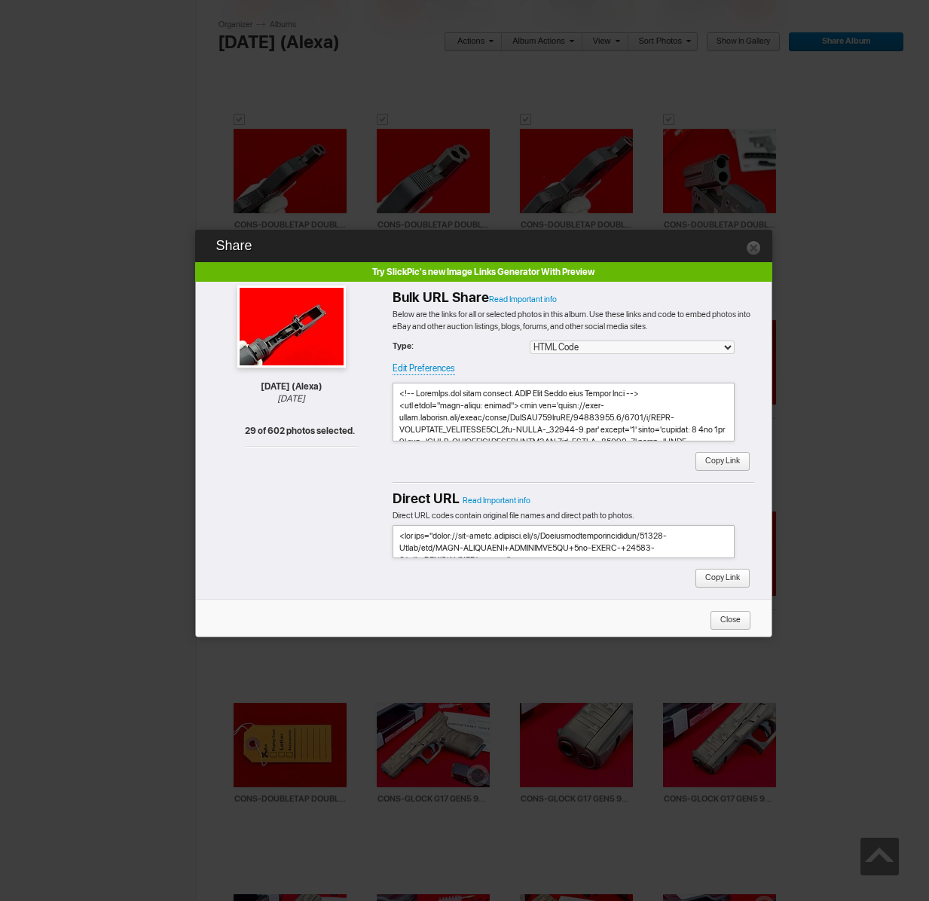
click at [713, 460] on span "Copy Link" at bounding box center [717, 462] width 45 height 20
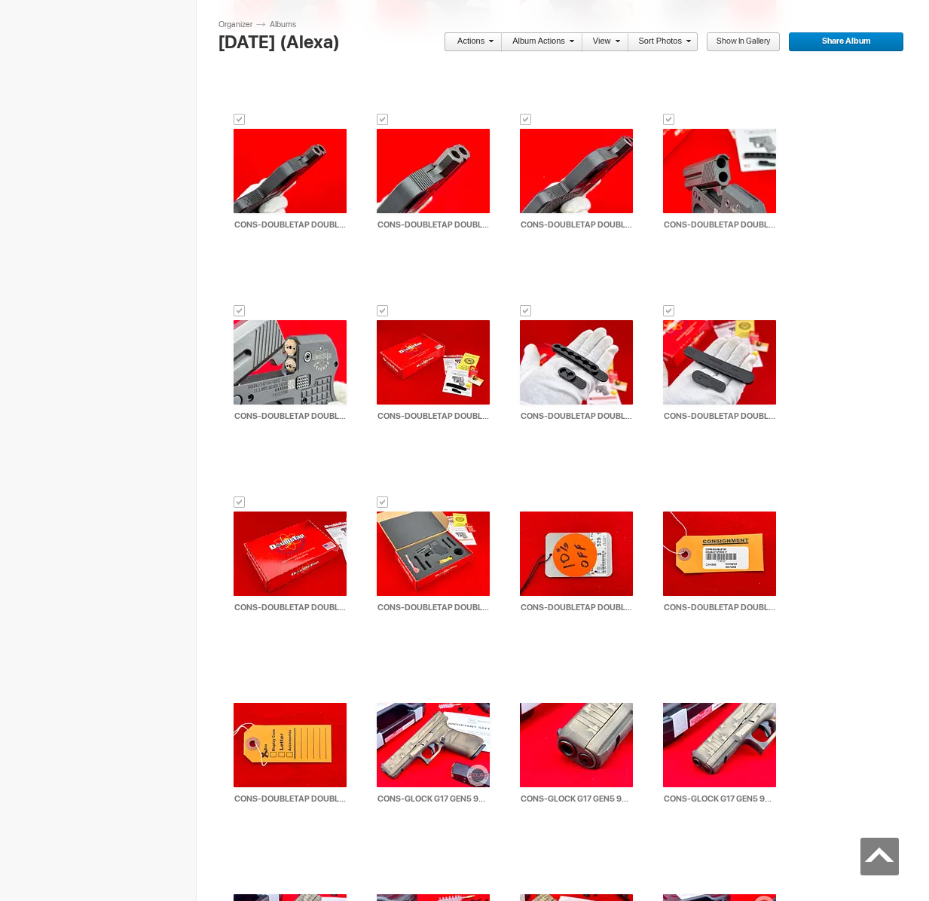
click at [468, 41] on link "Actions" at bounding box center [469, 42] width 50 height 20
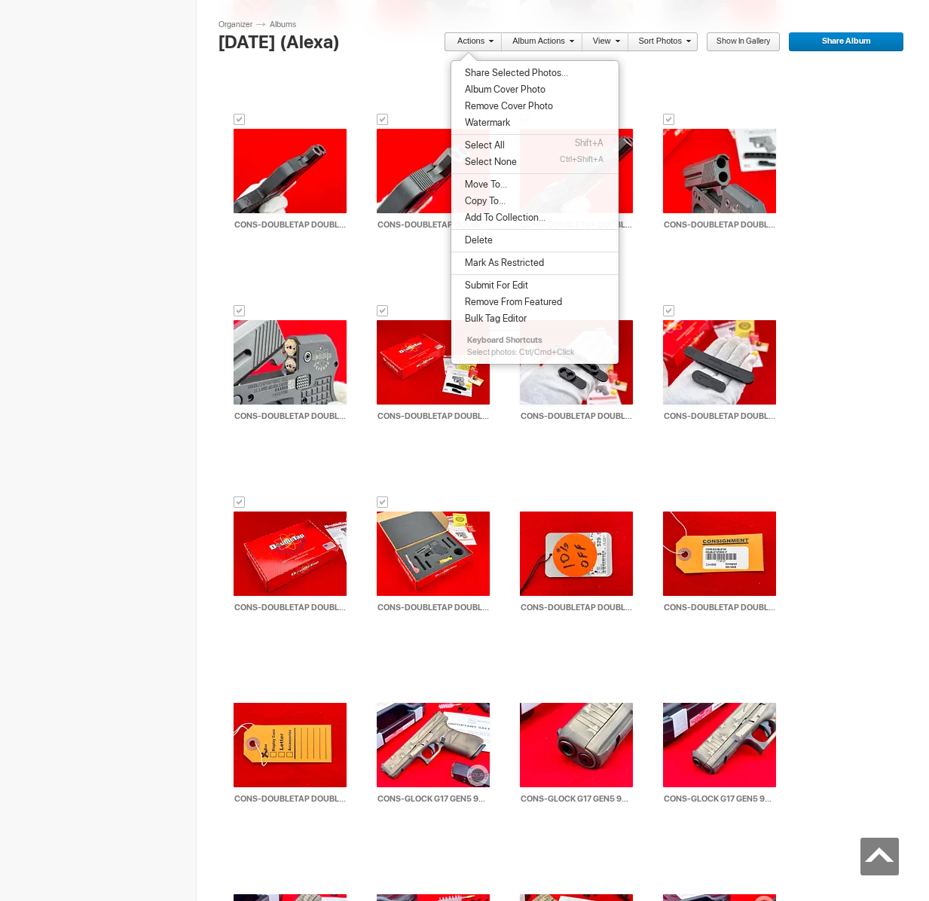
click at [484, 180] on span "Move To..." at bounding box center [483, 185] width 47 height 12
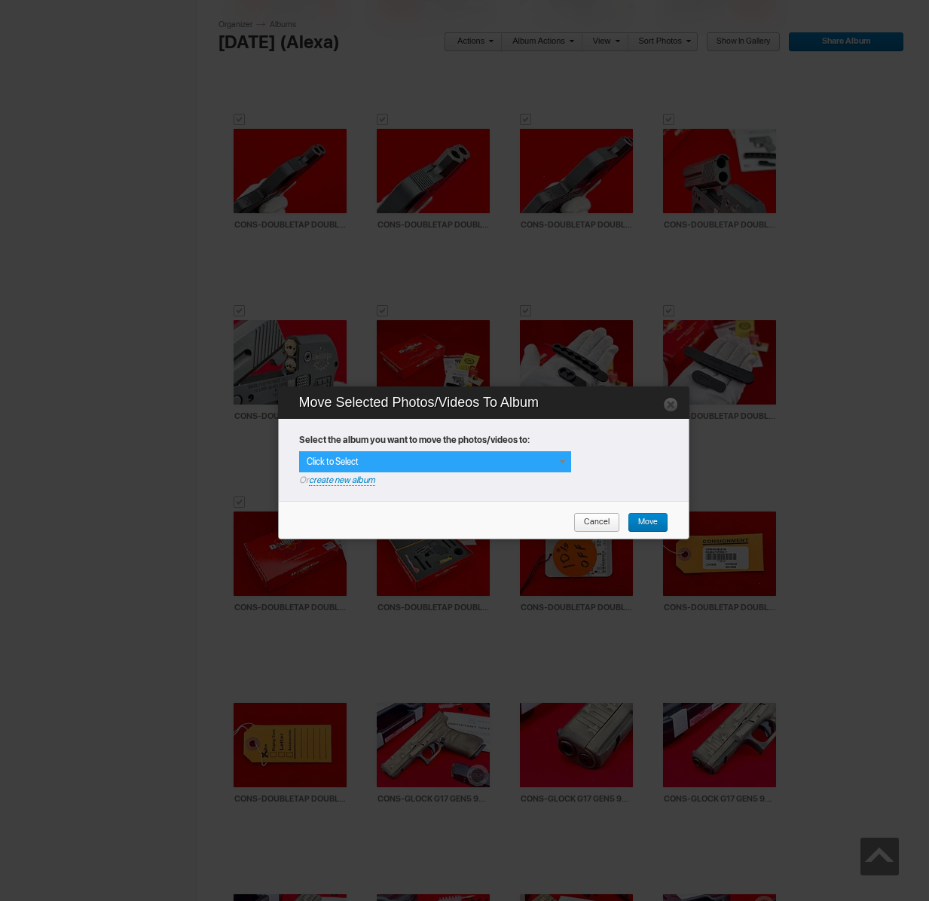
drag, startPoint x: 515, startPoint y: 455, endPoint x: 474, endPoint y: 499, distance: 60.8
click at [515, 455] on div "Click to Select" at bounding box center [435, 461] width 272 height 21
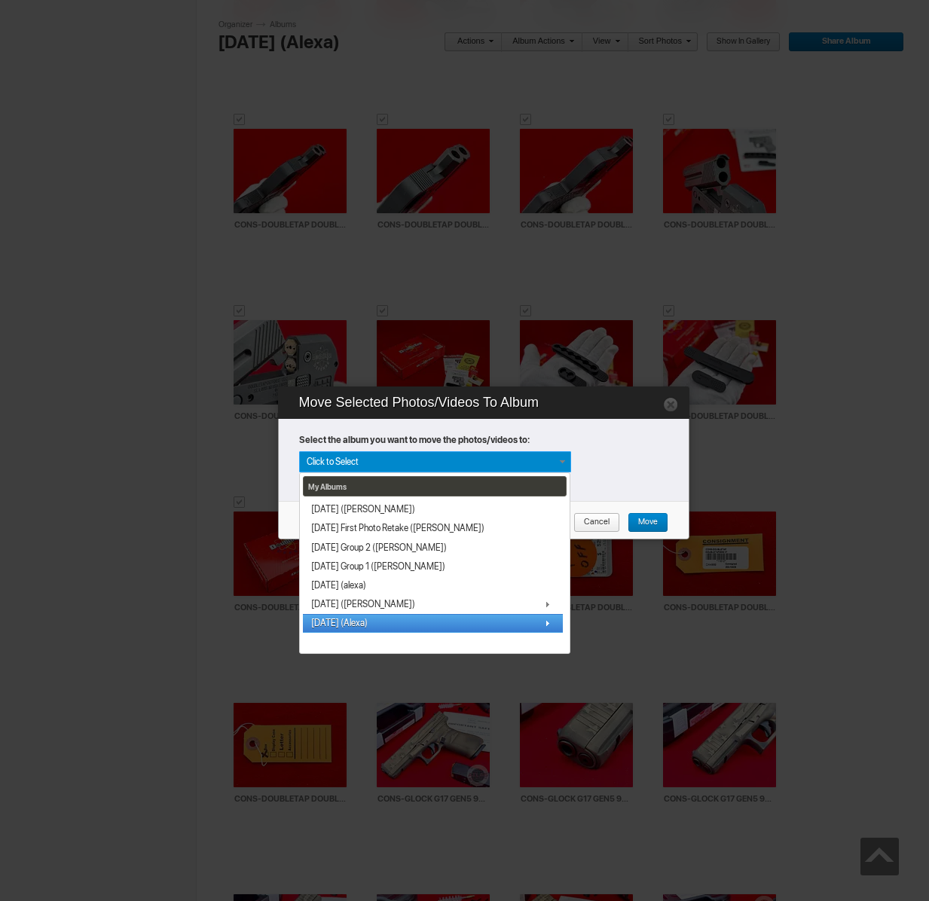
click at [385, 621] on link "[DATE] (Alexa)" at bounding box center [433, 623] width 260 height 19
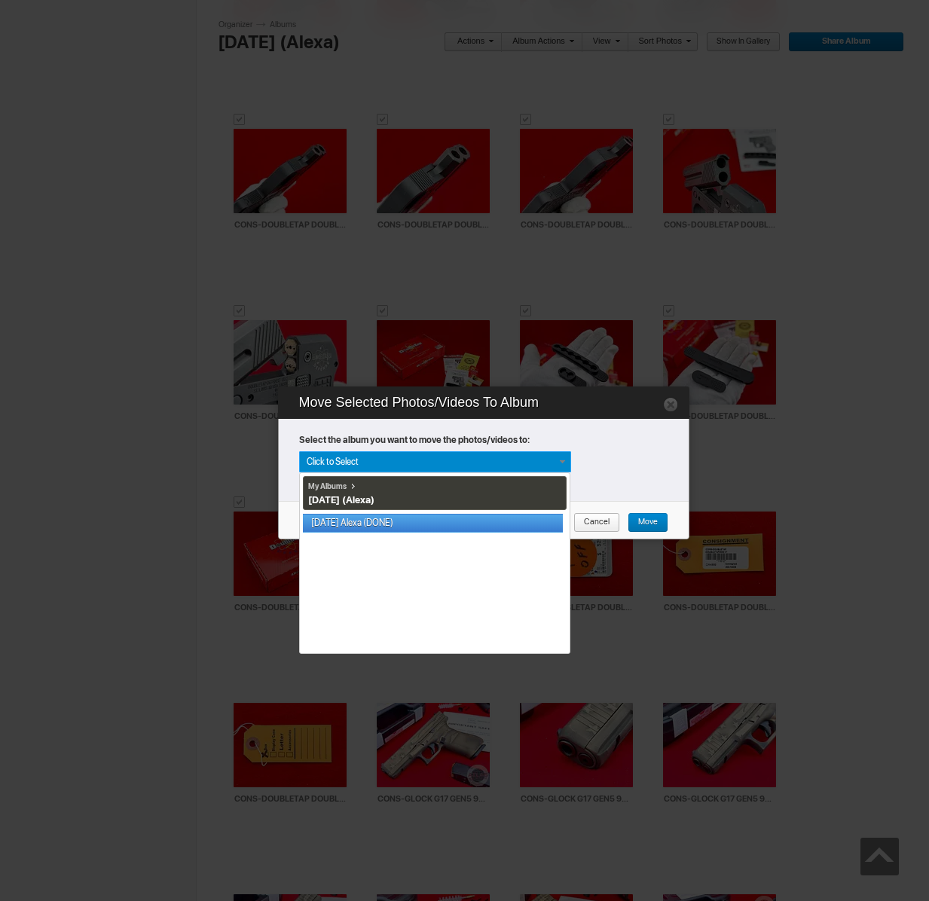
click at [393, 521] on link "[DATE] Alexa (DONE)" at bounding box center [433, 523] width 260 height 19
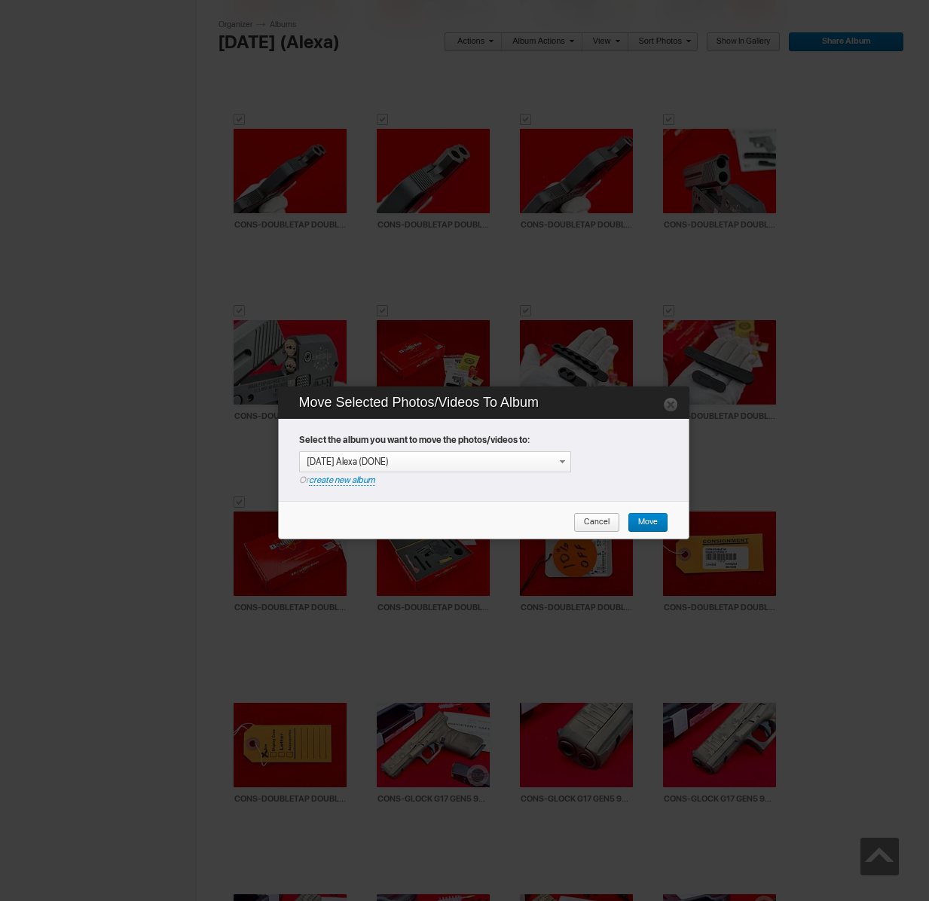
click at [643, 521] on span "Move" at bounding box center [643, 523] width 30 height 20
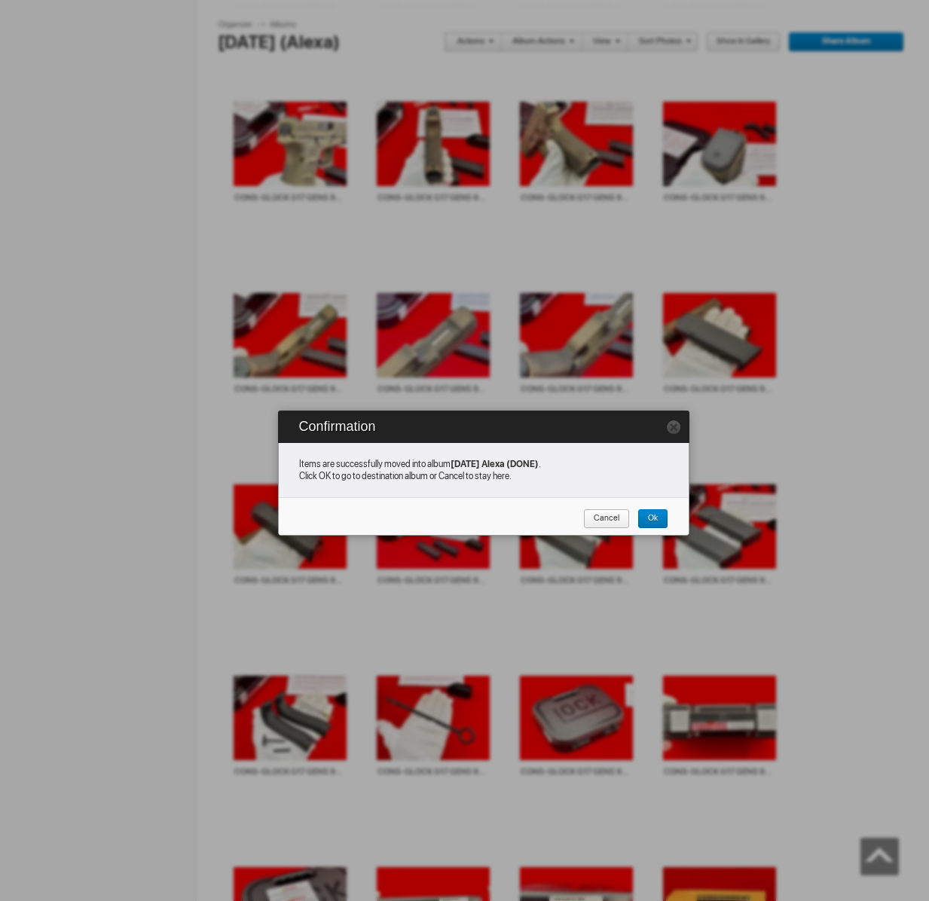
click at [603, 521] on span "Cancel" at bounding box center [601, 519] width 36 height 20
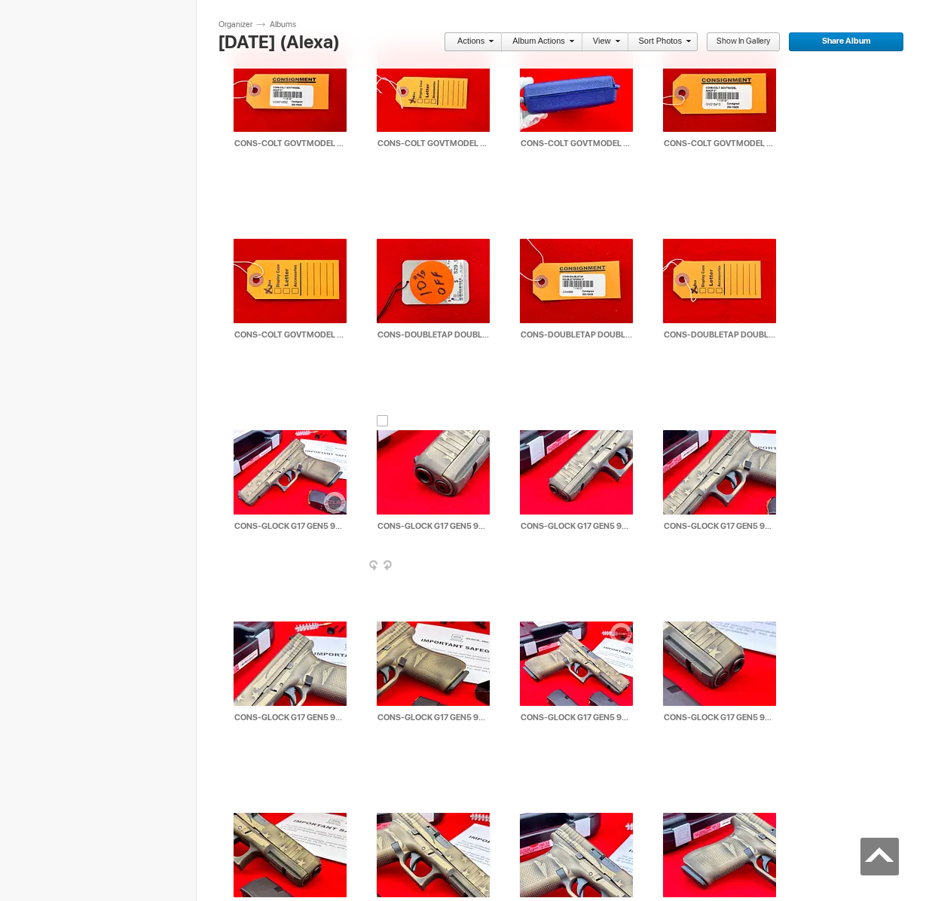
scroll to position [2729, 0]
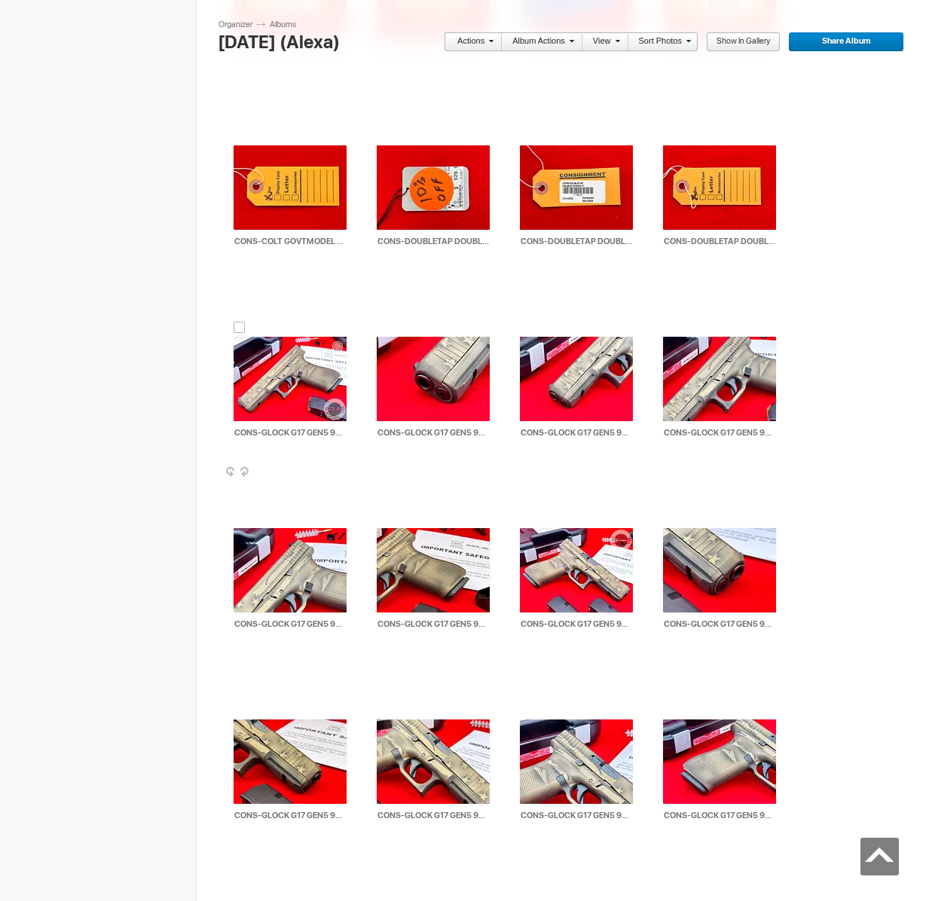
click at [238, 327] on div at bounding box center [240, 328] width 12 height 12
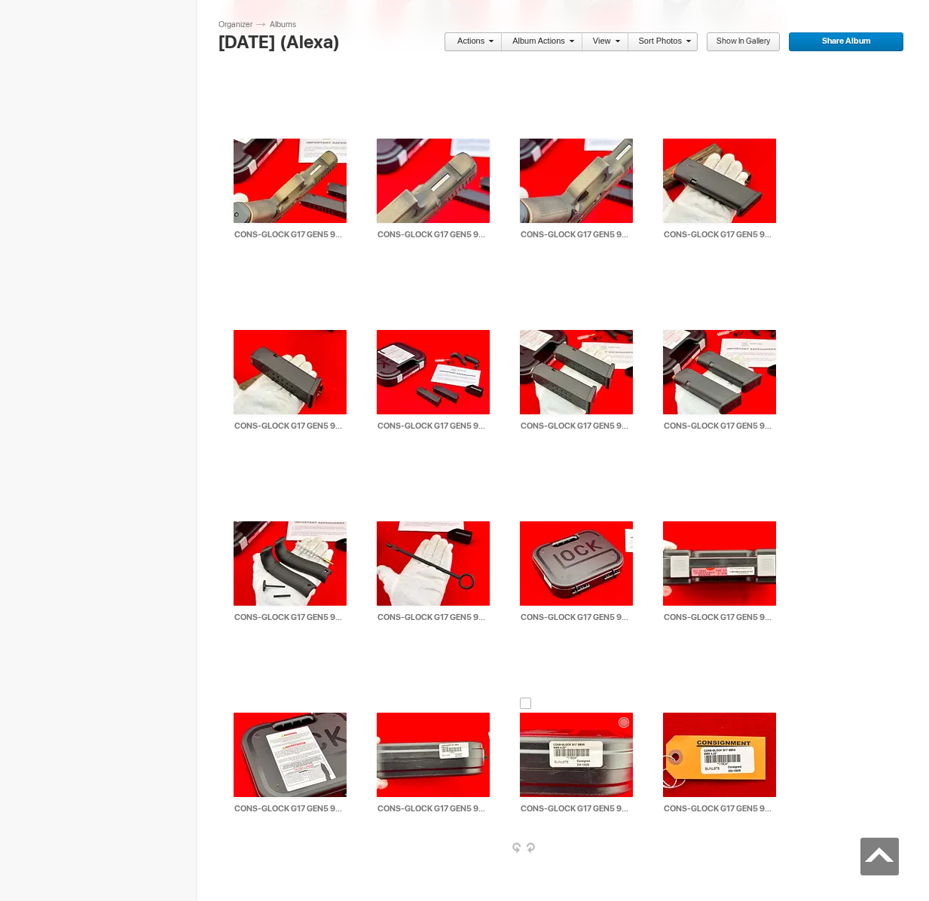
scroll to position [3912, 0]
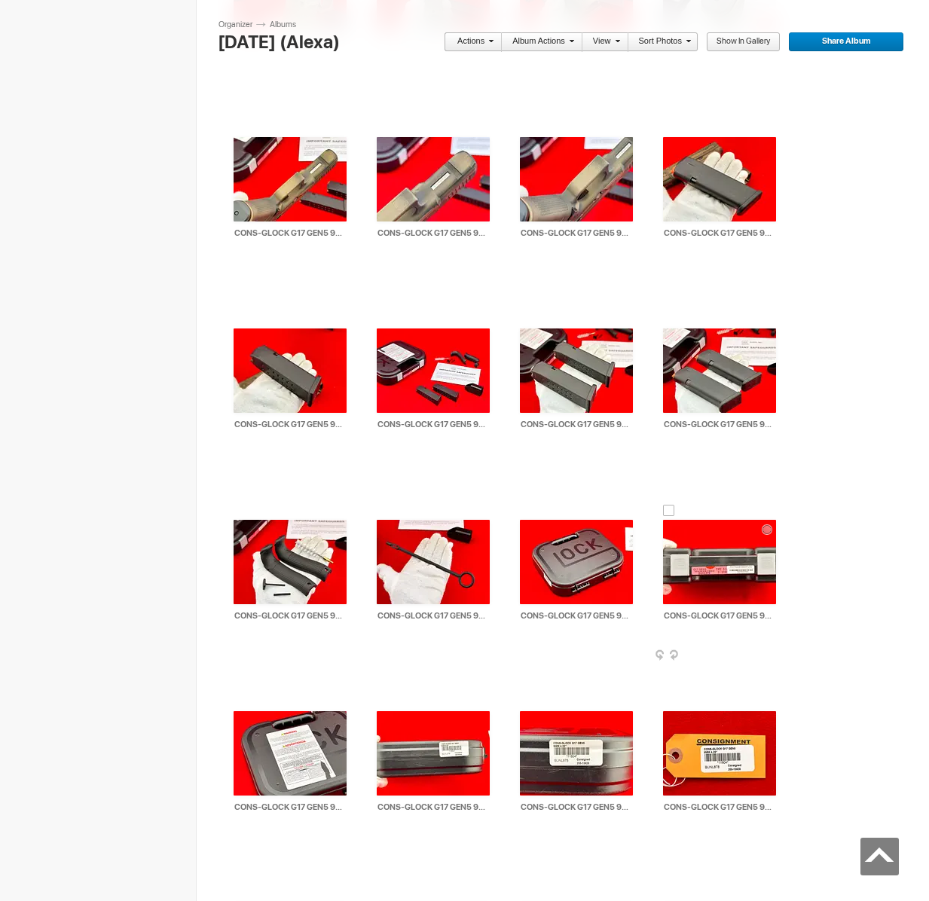
click at [669, 505] on div at bounding box center [669, 511] width 12 height 12
click at [491, 53] on ul "Actions Album Actions Actions View Sort Albums Sort Photos Show in Gallery Shar…" at bounding box center [674, 45] width 460 height 27
click at [484, 46] on link "Actions" at bounding box center [469, 42] width 50 height 20
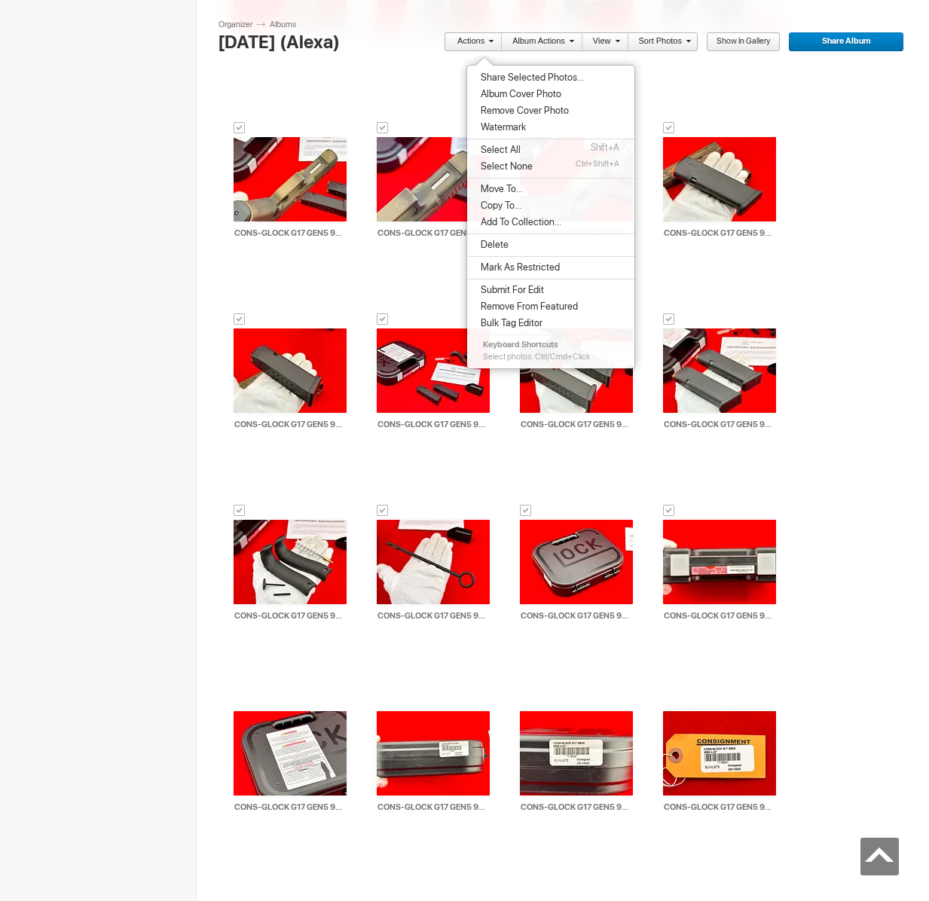
click at [507, 74] on span "Share Selected Photos..." at bounding box center [530, 78] width 108 height 12
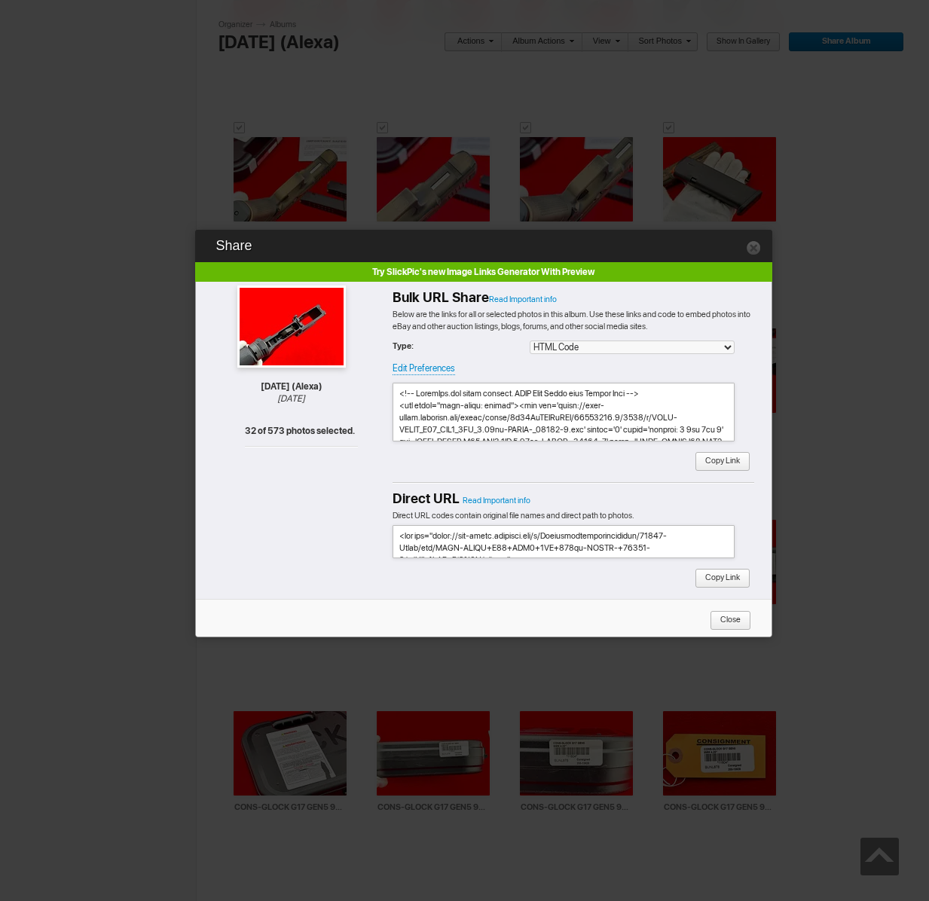
click at [738, 466] on span "Copy Link" at bounding box center [717, 462] width 45 height 20
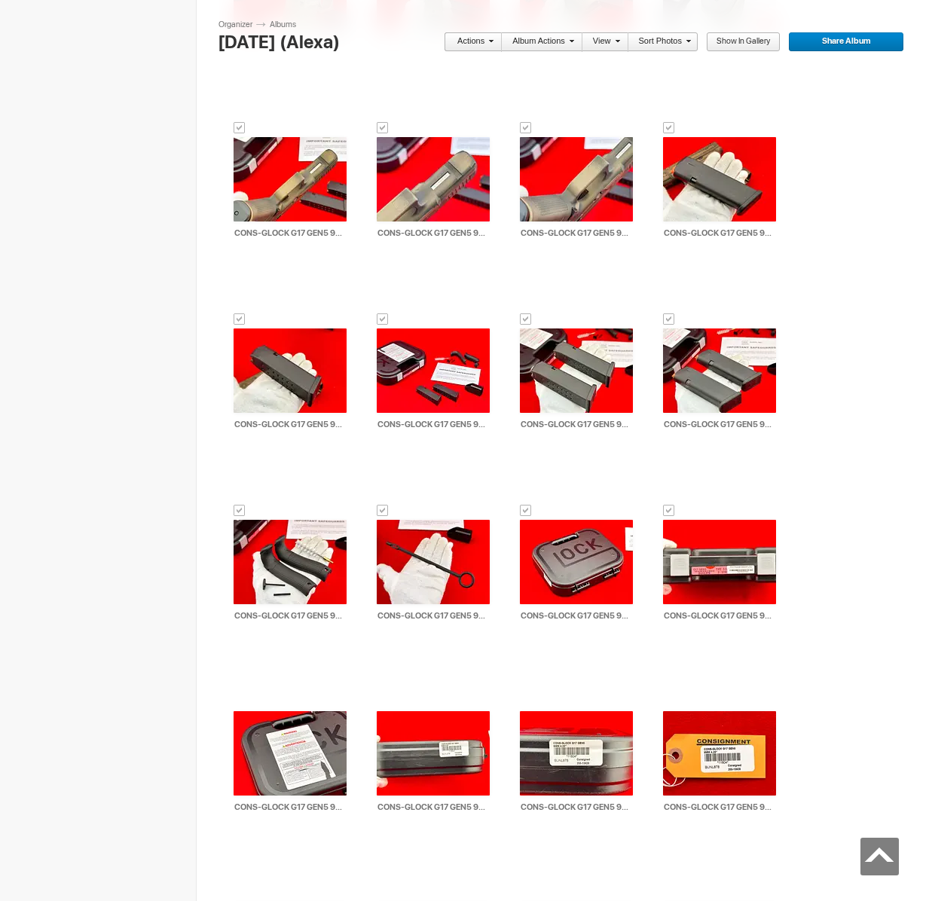
click at [486, 41] on span at bounding box center [488, 40] width 9 height 9
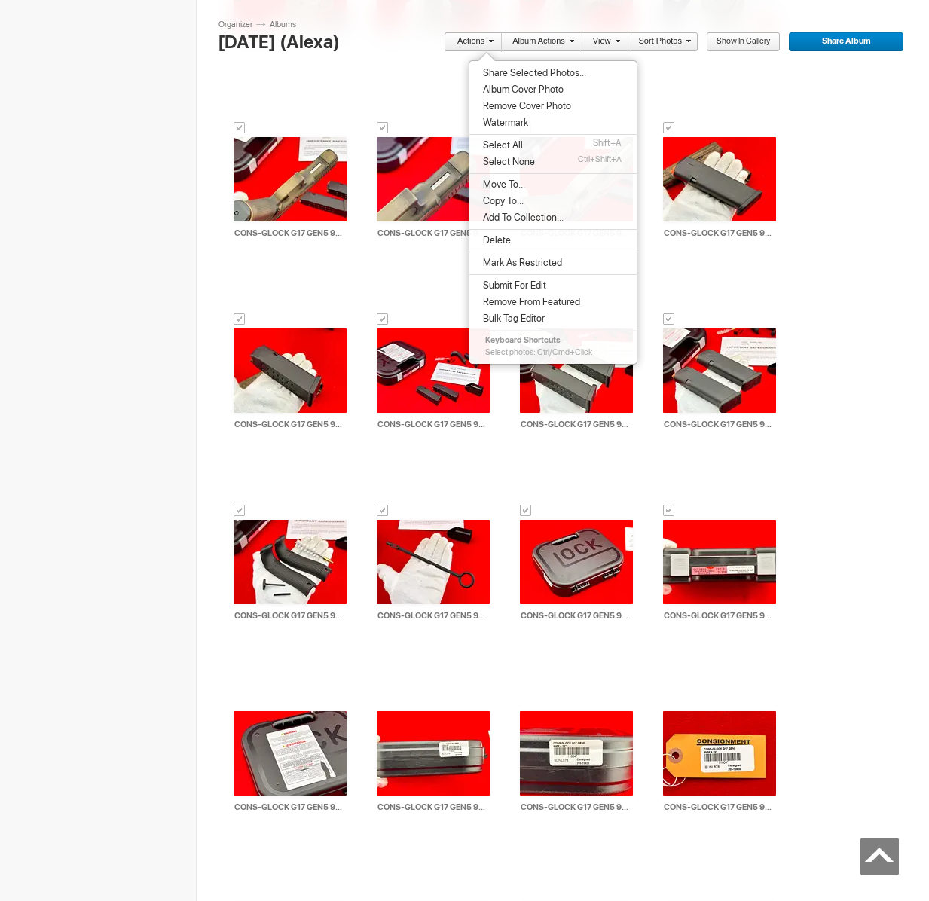
click at [502, 188] on span "Move To..." at bounding box center [501, 185] width 47 height 12
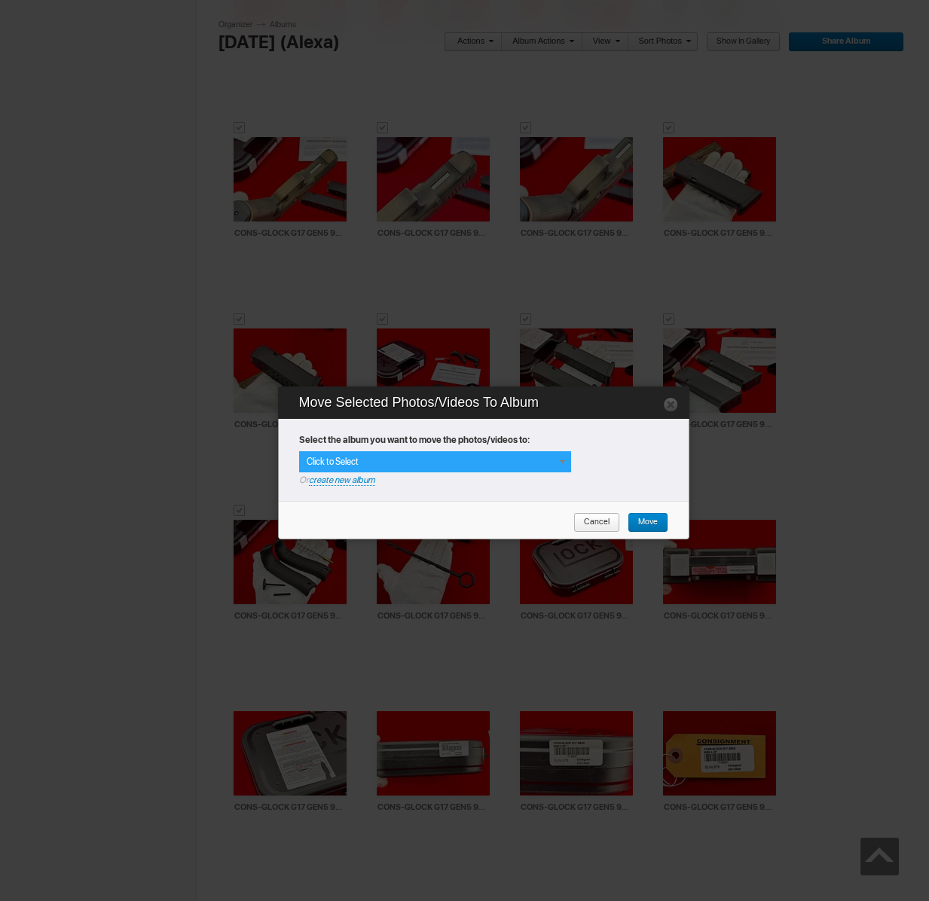
click at [512, 458] on div "Click to Select" at bounding box center [435, 461] width 272 height 21
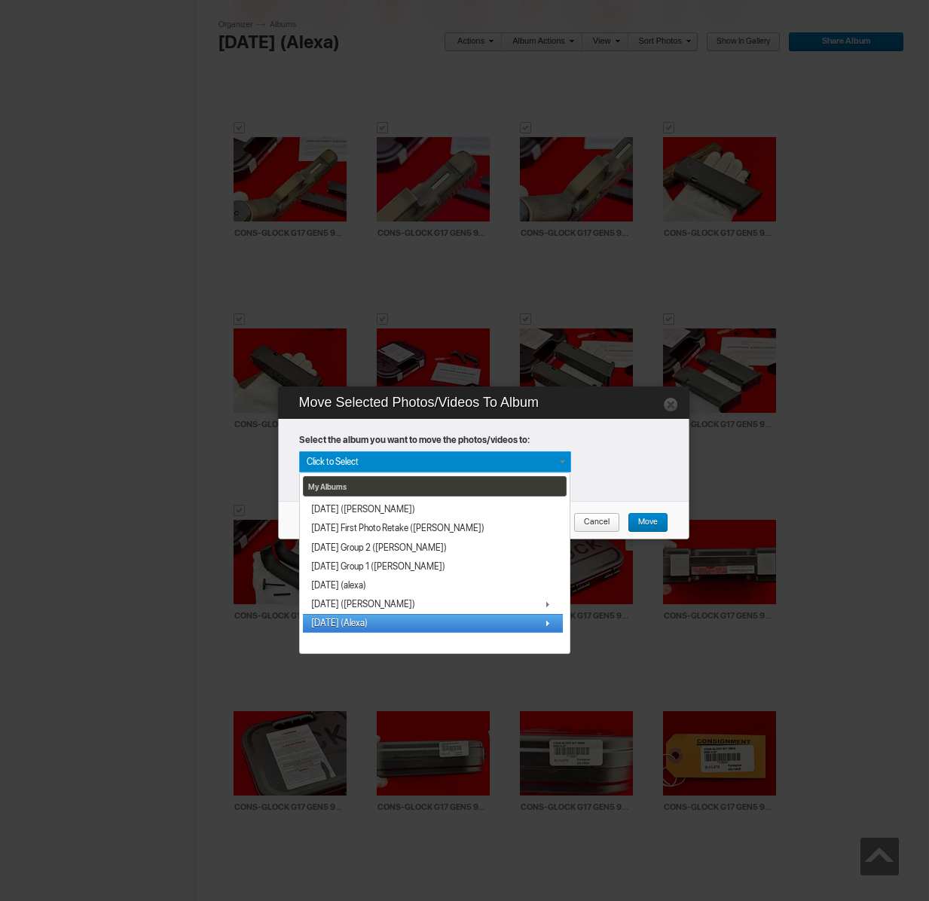
click at [353, 623] on span "[DATE] (Alexa)" at bounding box center [339, 623] width 56 height 12
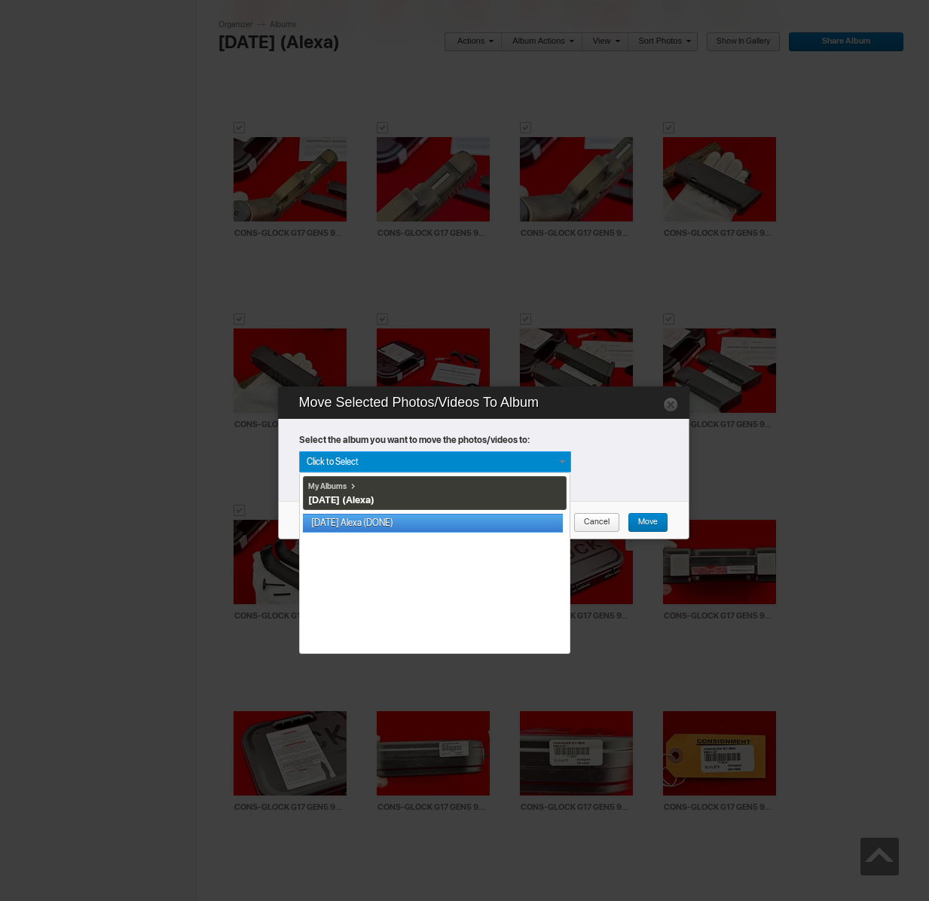
click at [362, 522] on link "[DATE] Alexa (DONE)" at bounding box center [433, 523] width 260 height 19
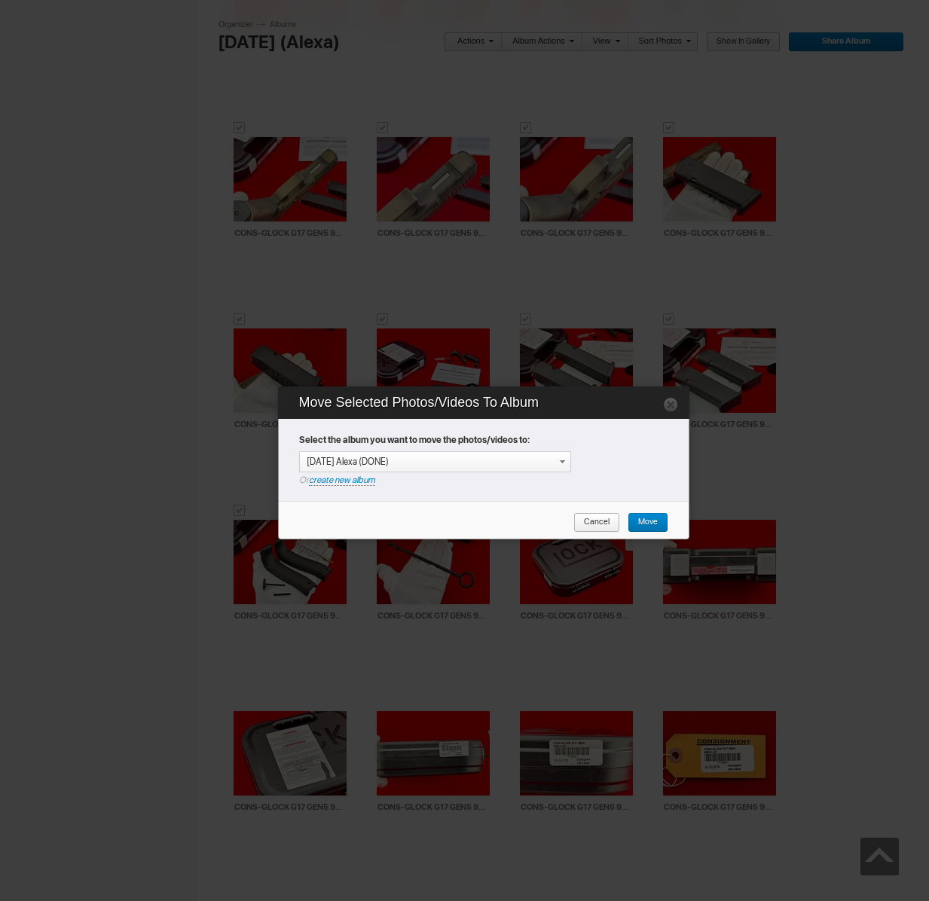
click at [642, 519] on span "Move" at bounding box center [643, 523] width 30 height 20
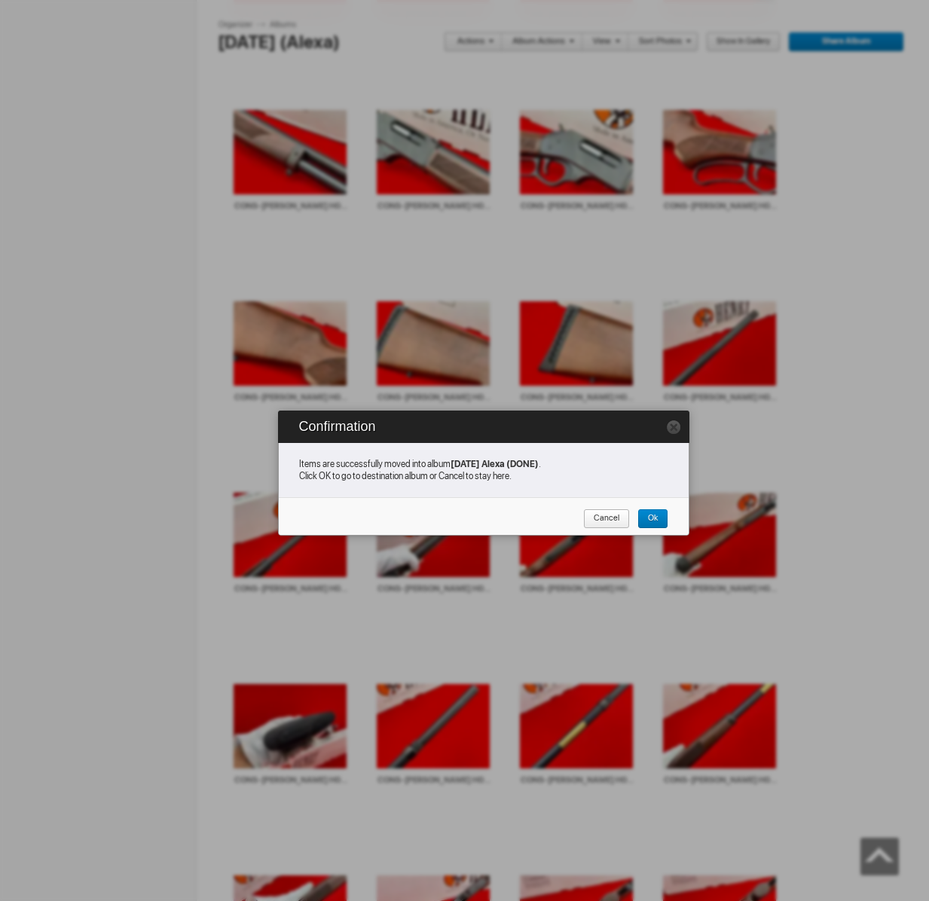
click at [594, 521] on span "Cancel" at bounding box center [601, 519] width 36 height 20
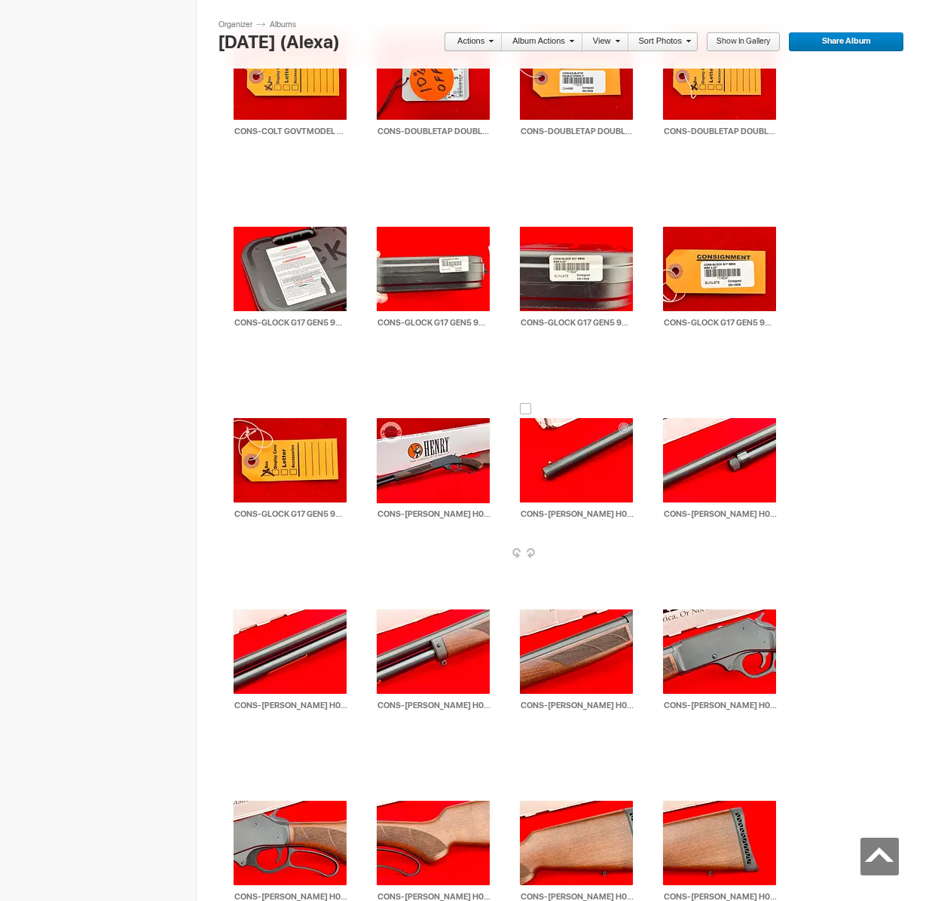
scroll to position [2884, 0]
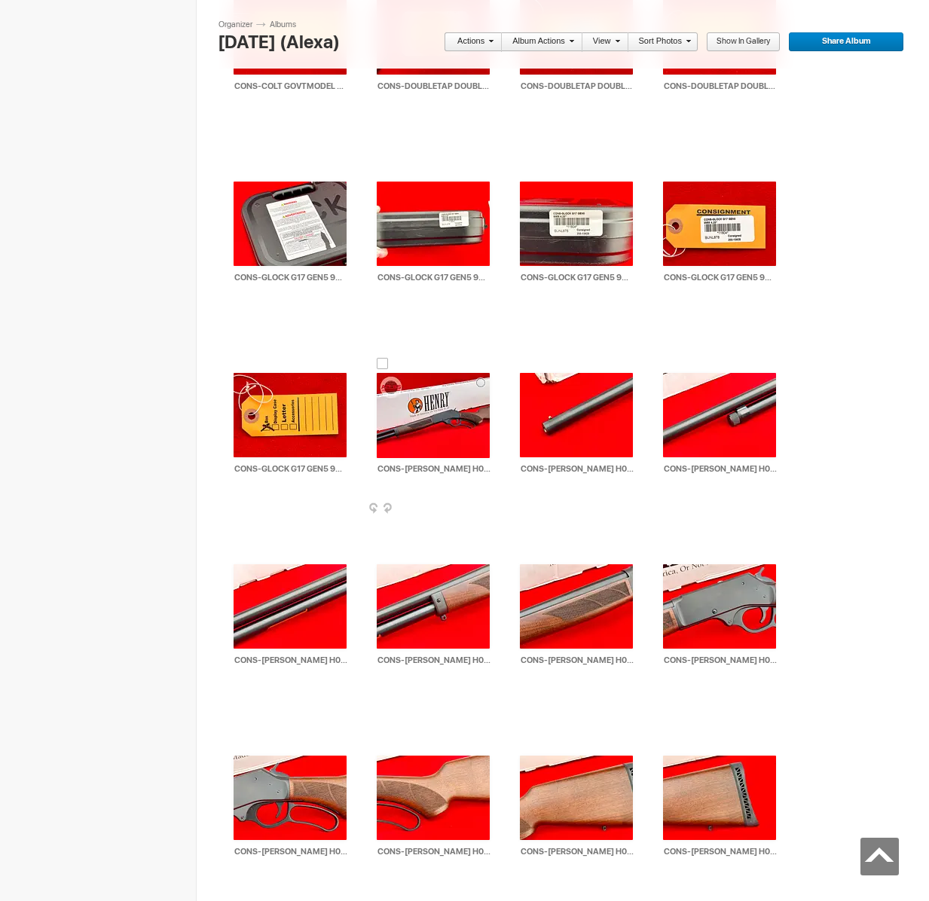
click at [383, 368] on div at bounding box center [383, 364] width 12 height 12
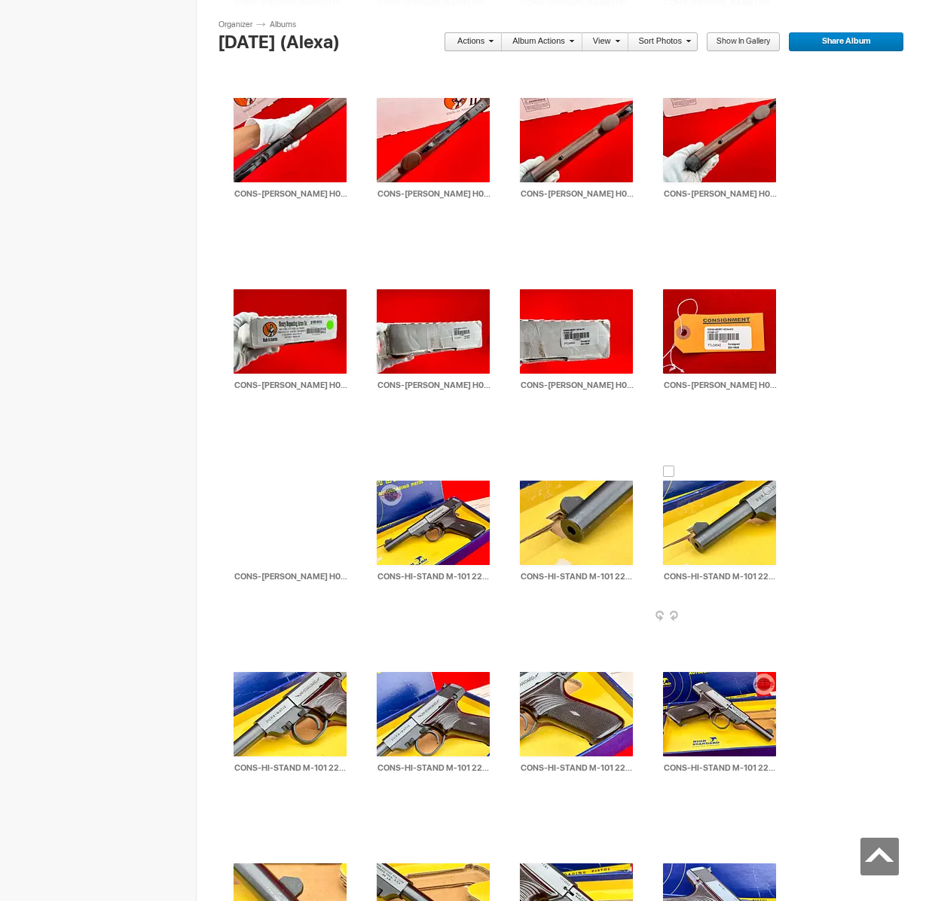
scroll to position [4495, 0]
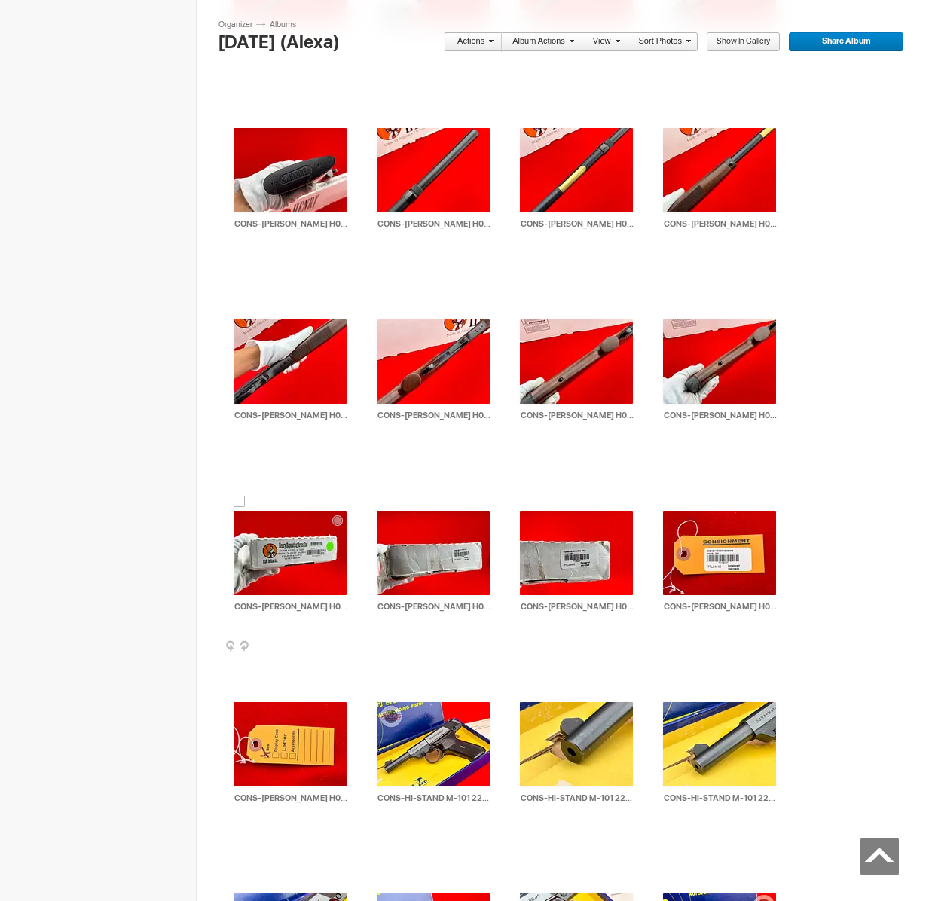
click at [237, 496] on div at bounding box center [240, 502] width 12 height 12
click at [478, 39] on link "Actions" at bounding box center [469, 42] width 50 height 20
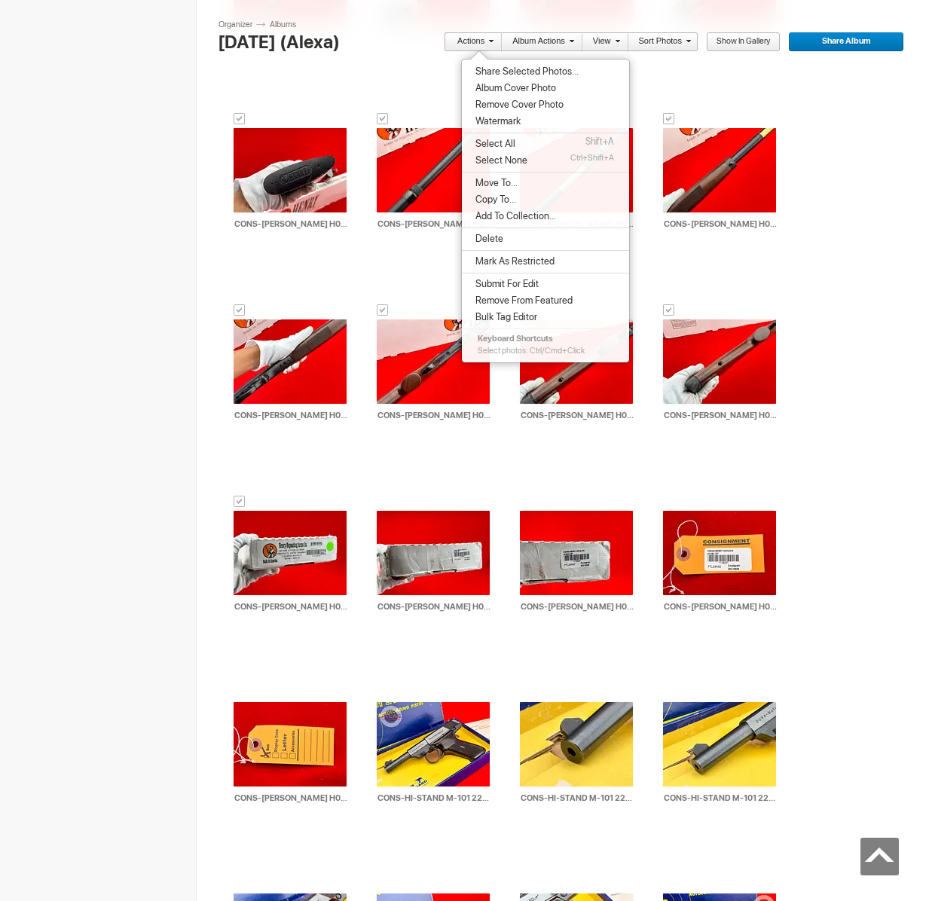
click at [495, 67] on span "Share Selected Photos..." at bounding box center [525, 72] width 108 height 12
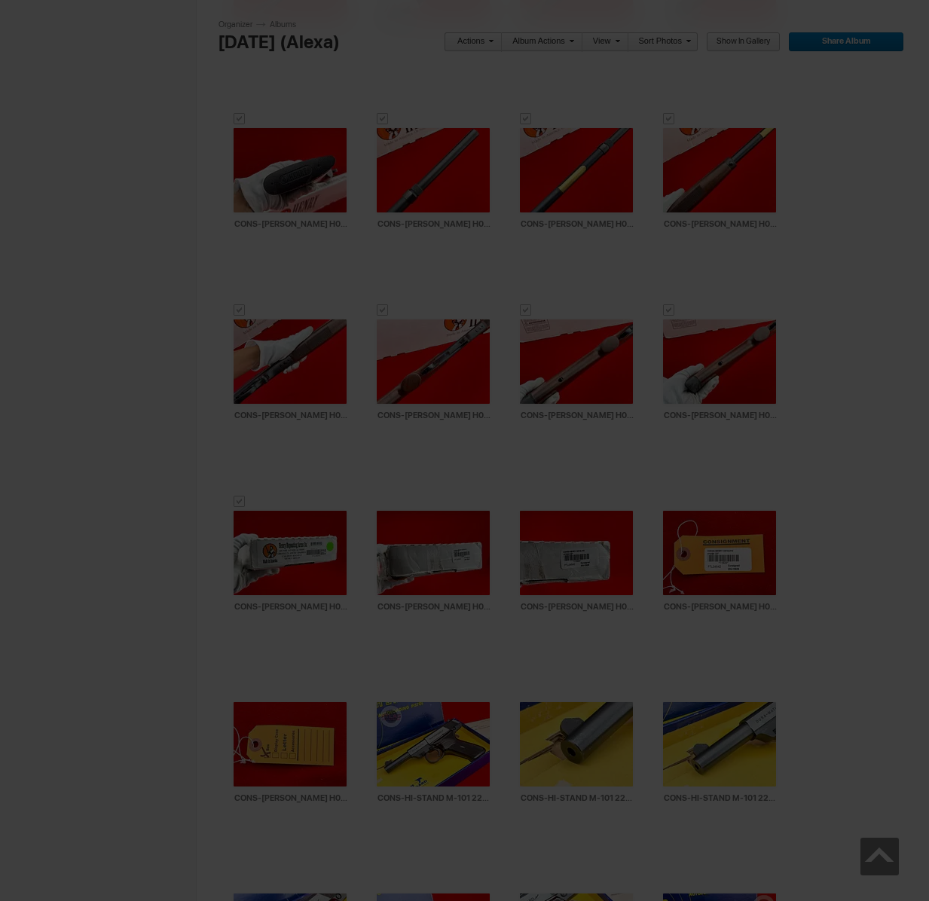
type textarea "<!-- [DOMAIN_NAME] image hosting. HTML Bulk Share code Starts Here --> <div sty…"
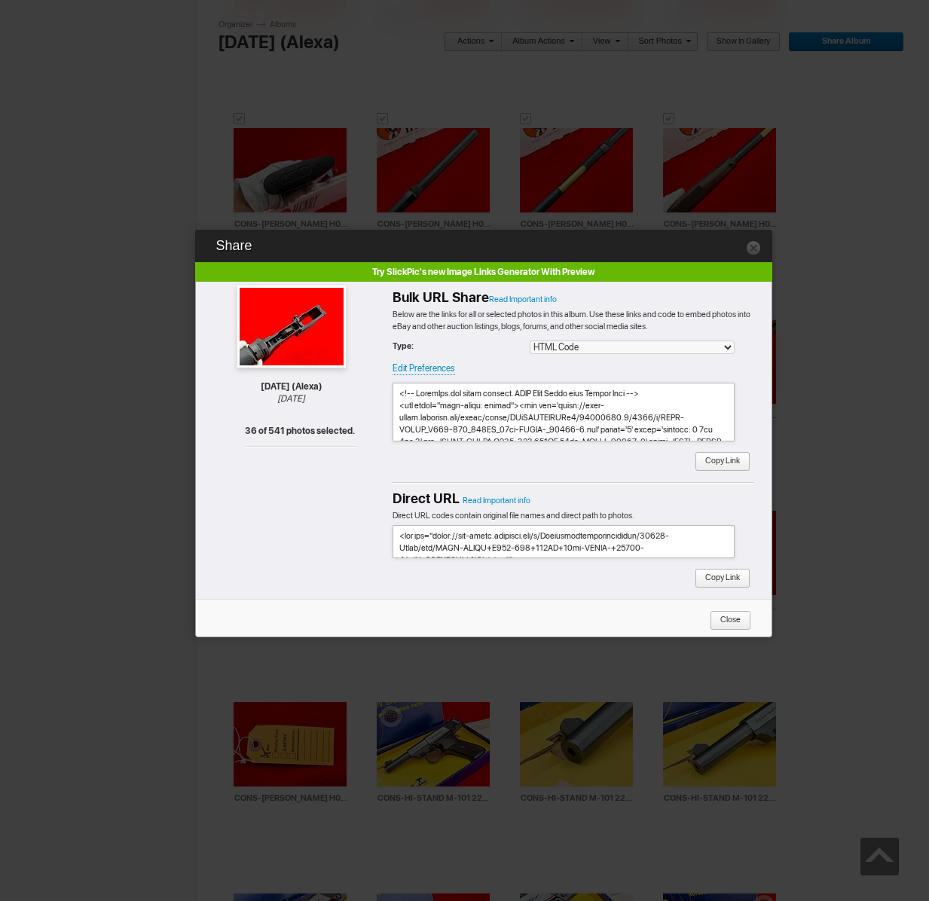
click at [744, 460] on font "Copy Link" at bounding box center [723, 462] width 56 height 20
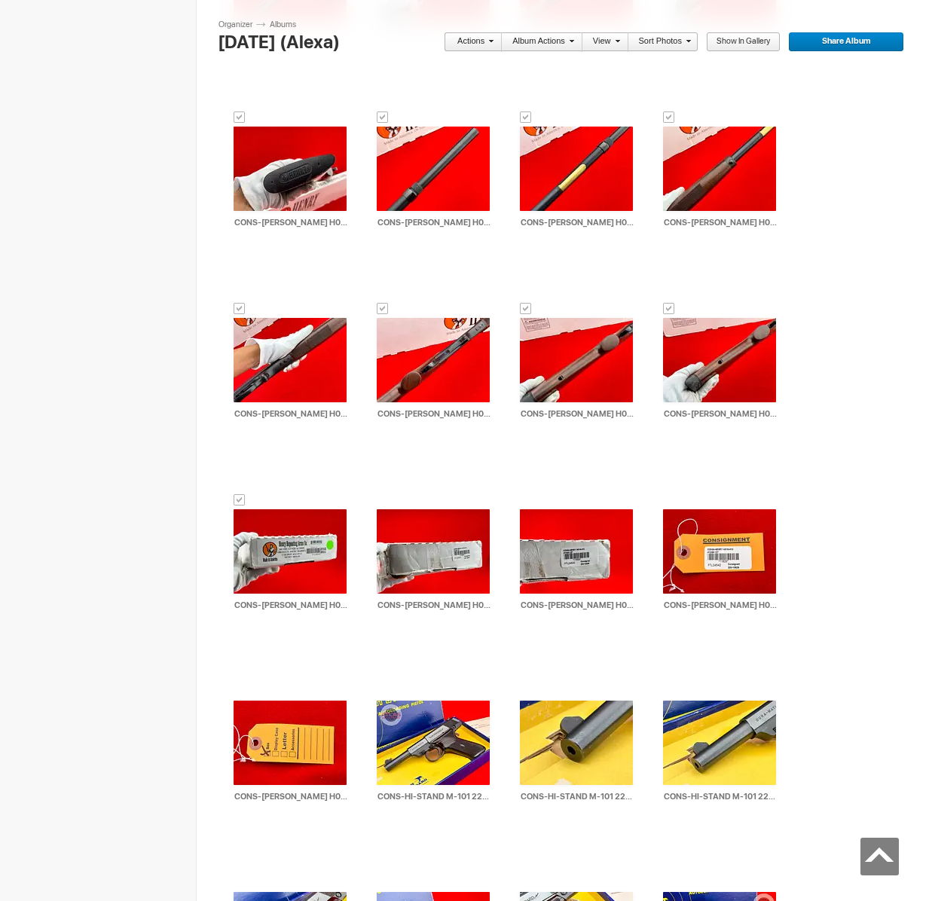
click at [461, 38] on link "Actions" at bounding box center [469, 42] width 50 height 20
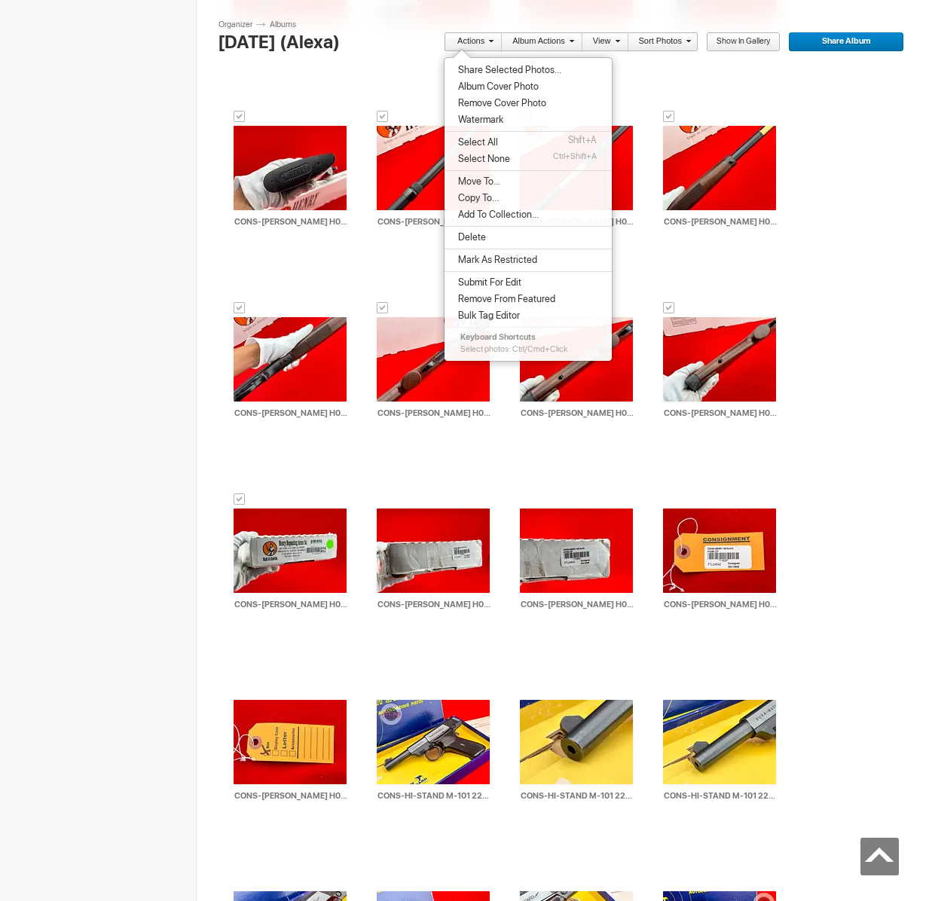
click at [484, 182] on span "Move To..." at bounding box center [477, 182] width 47 height 12
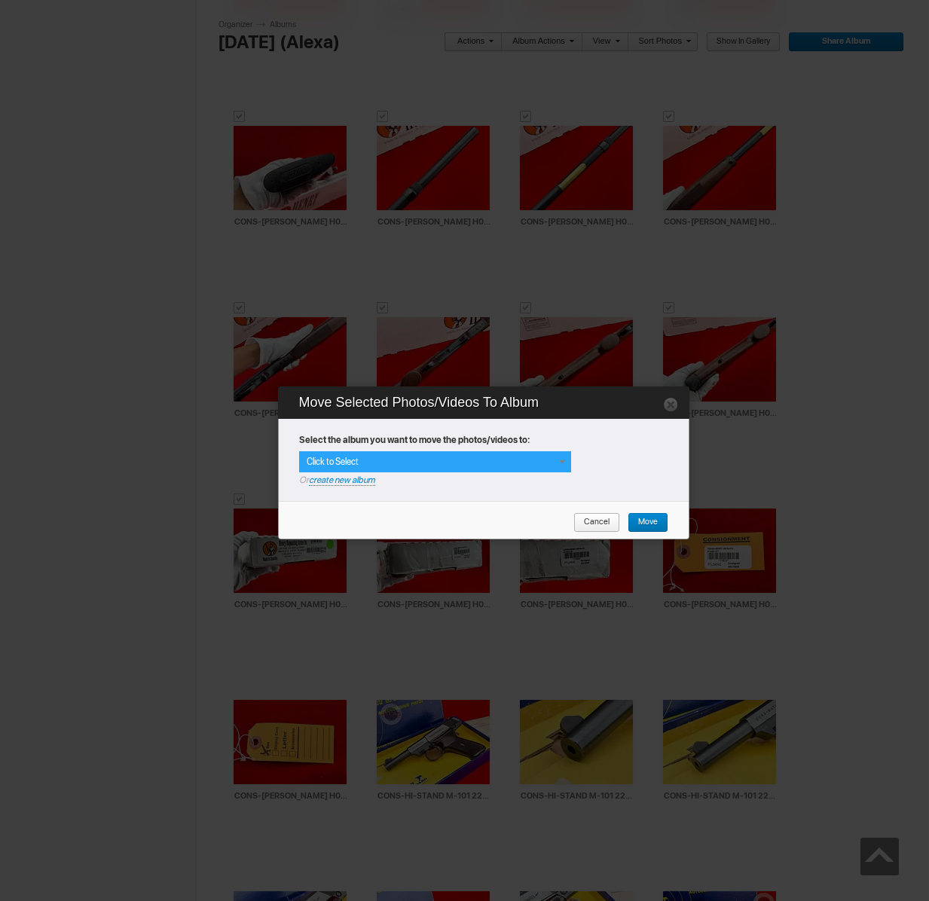
drag, startPoint x: 535, startPoint y: 464, endPoint x: 432, endPoint y: 539, distance: 127.3
click at [534, 464] on div "Click to Select" at bounding box center [435, 461] width 272 height 21
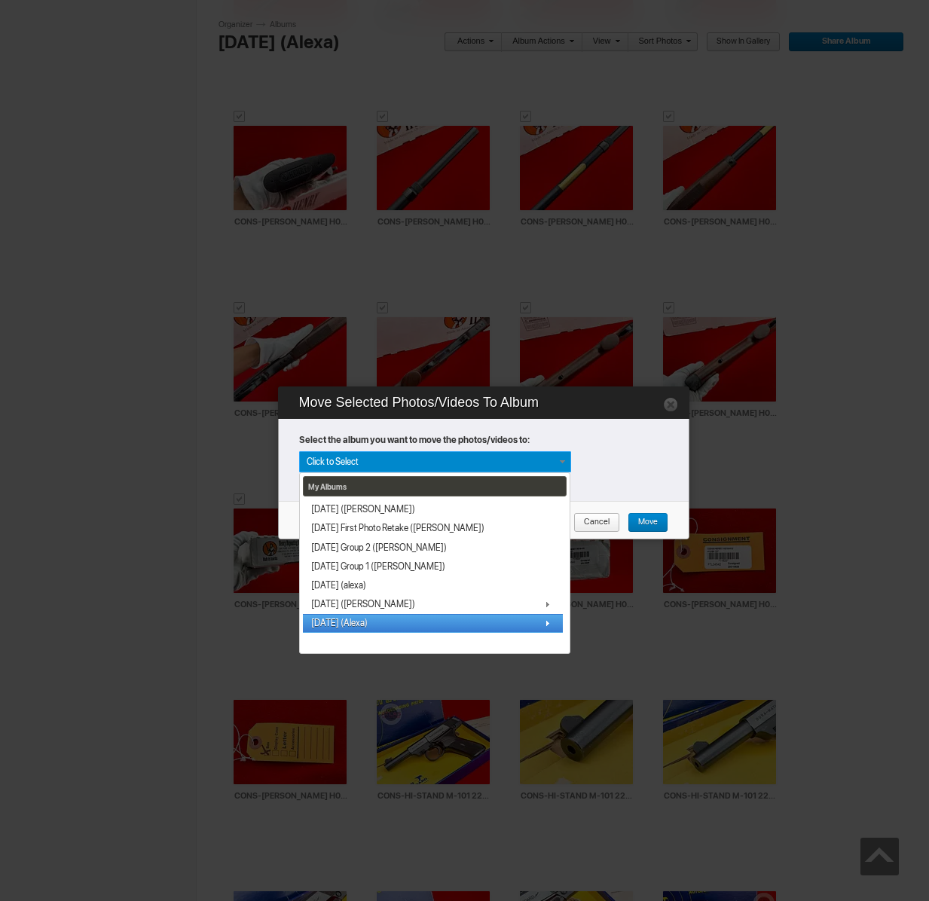
click at [334, 625] on span "[DATE] (Alexa)" at bounding box center [339, 623] width 56 height 12
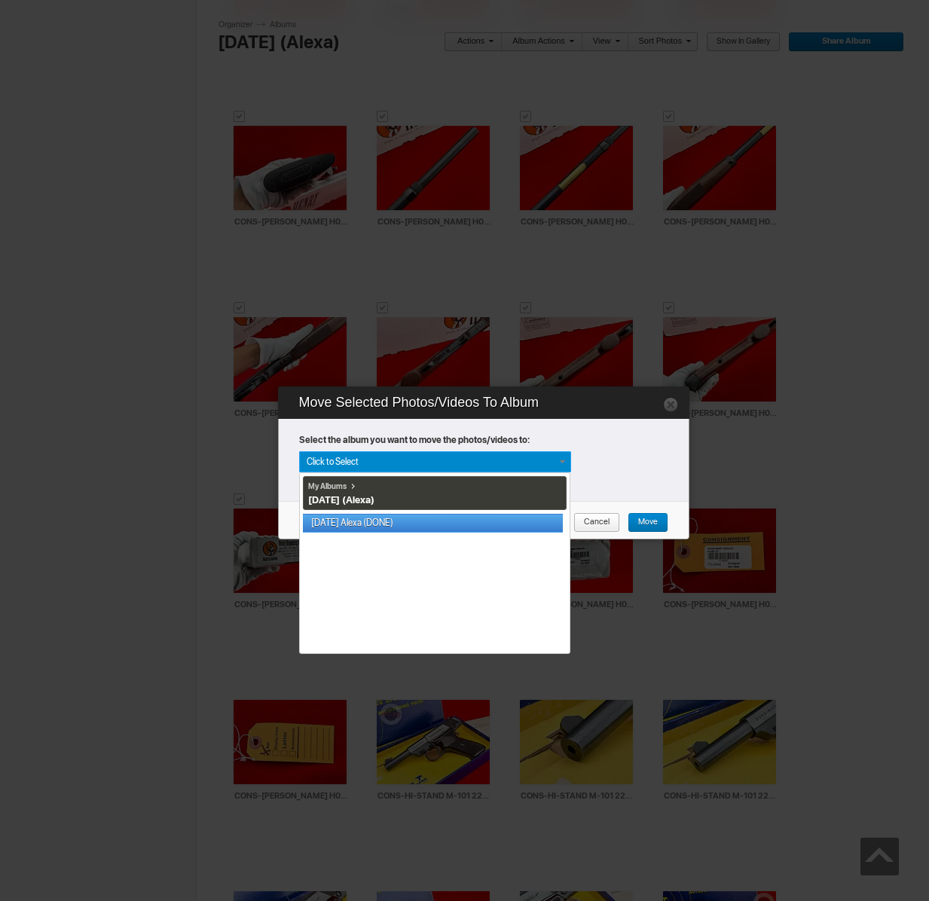
click at [363, 522] on link "[DATE] Alexa (DONE)" at bounding box center [433, 523] width 260 height 19
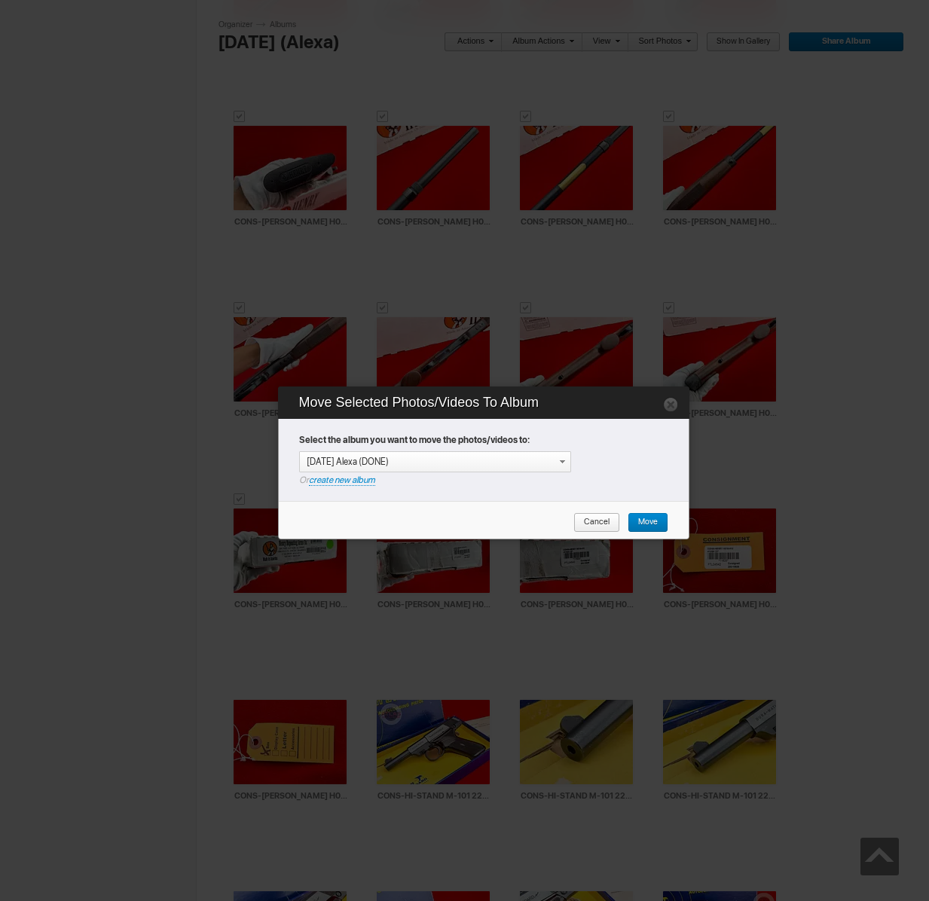
drag, startPoint x: 658, startPoint y: 519, endPoint x: 650, endPoint y: 518, distance: 7.7
click at [658, 519] on link "Move" at bounding box center [648, 523] width 41 height 20
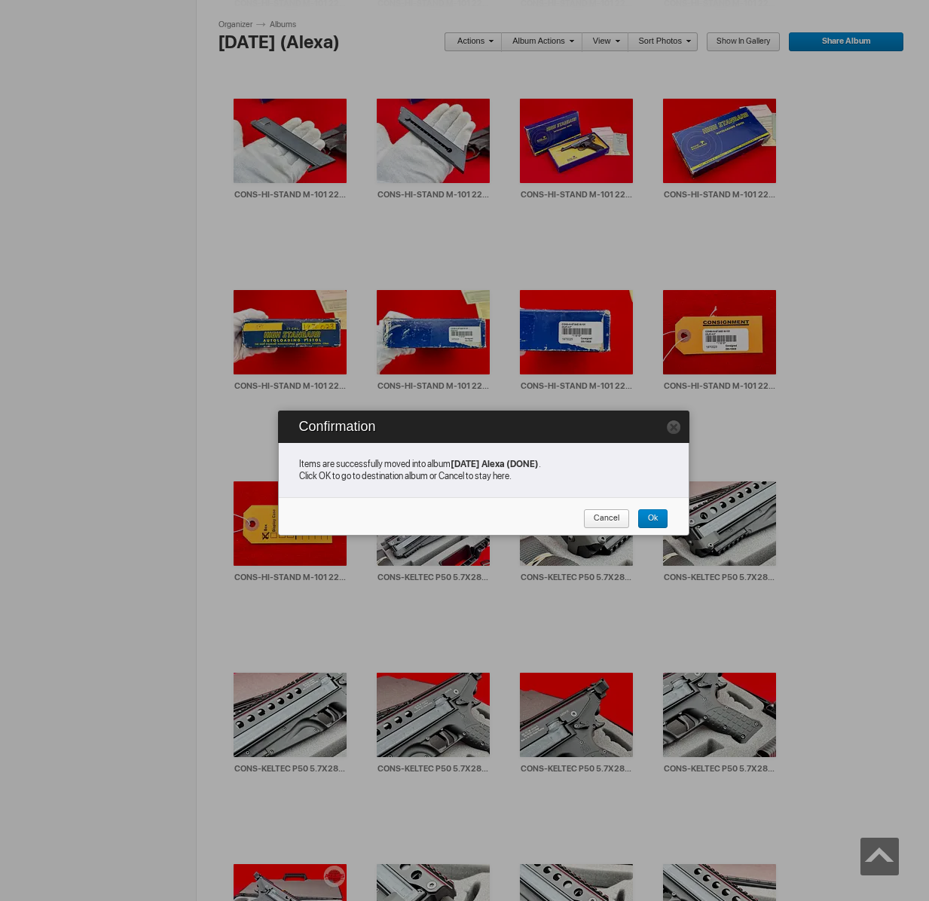
click at [598, 519] on span "Cancel" at bounding box center [601, 519] width 36 height 20
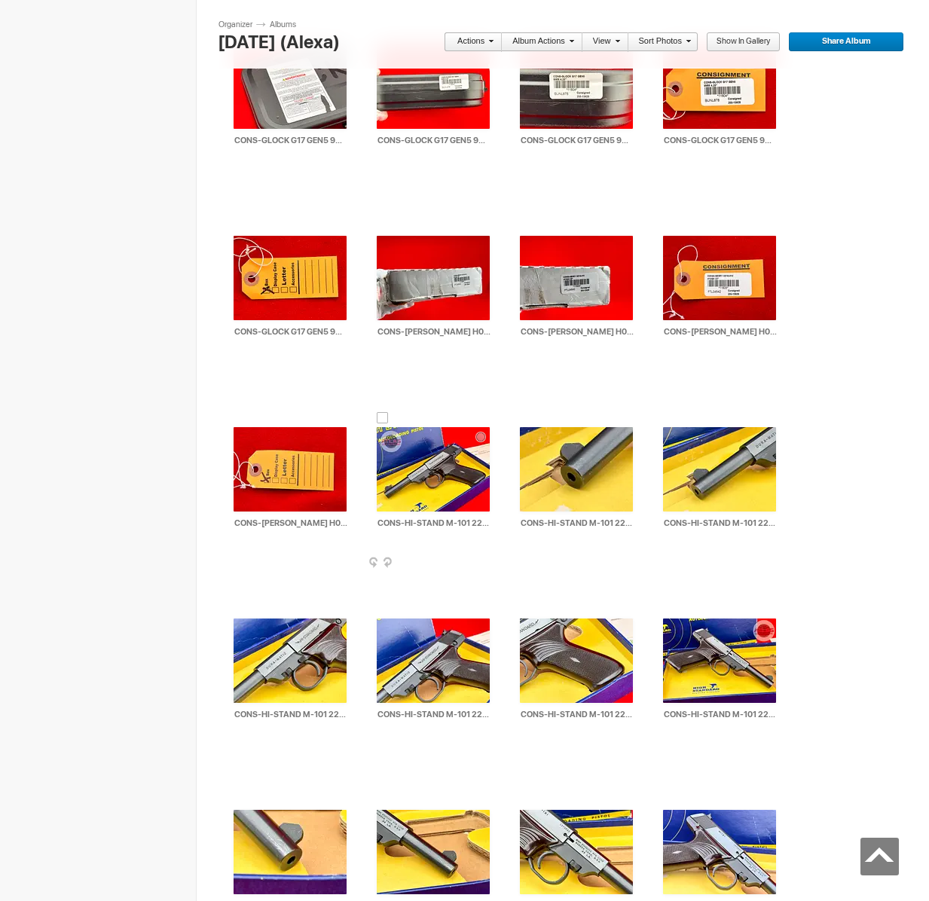
scroll to position [3023, 0]
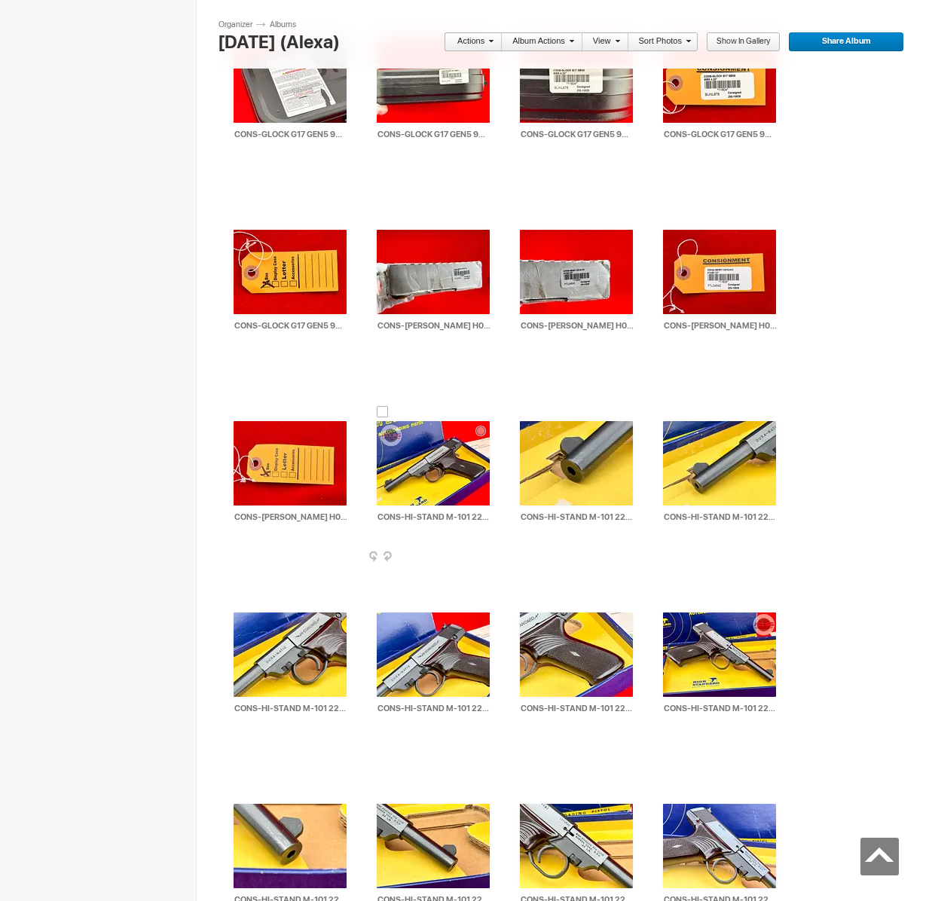
click at [382, 413] on td "AI CONS-HI-STAND M-101 22LR 4.5in-ATLAS- 11616-1 HTML: Direct: Forum: Photo ID:…" at bounding box center [433, 463] width 113 height 173
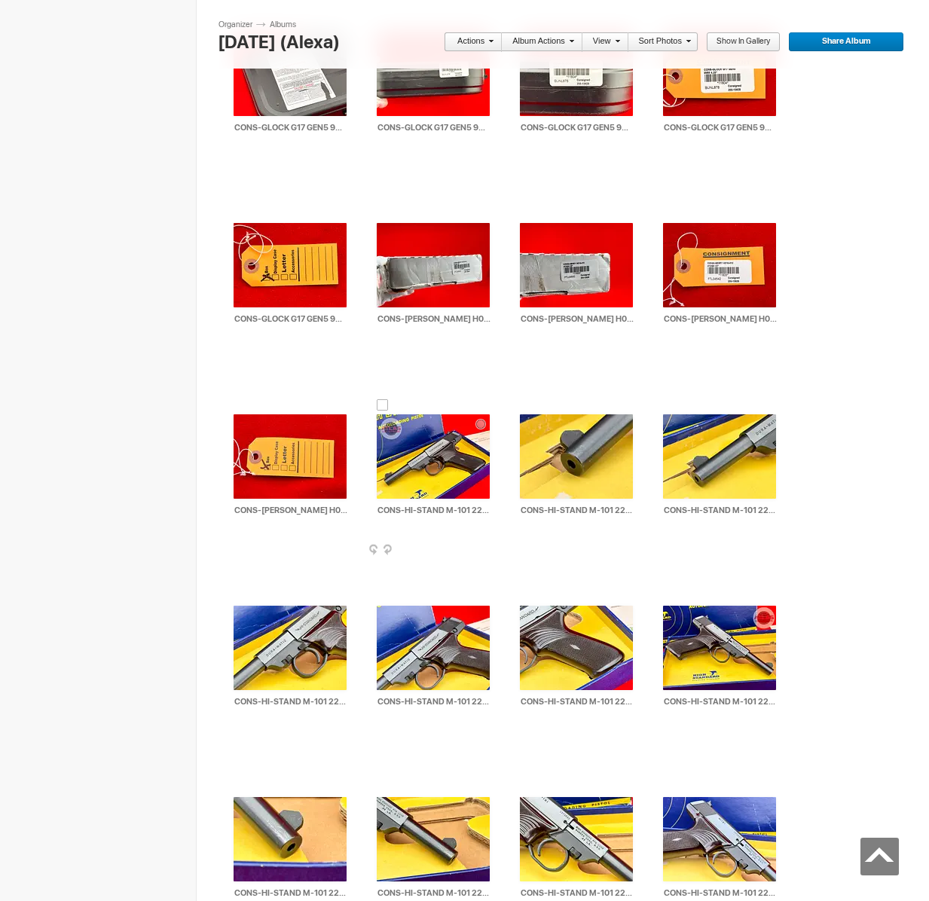
click at [380, 404] on div at bounding box center [383, 405] width 12 height 12
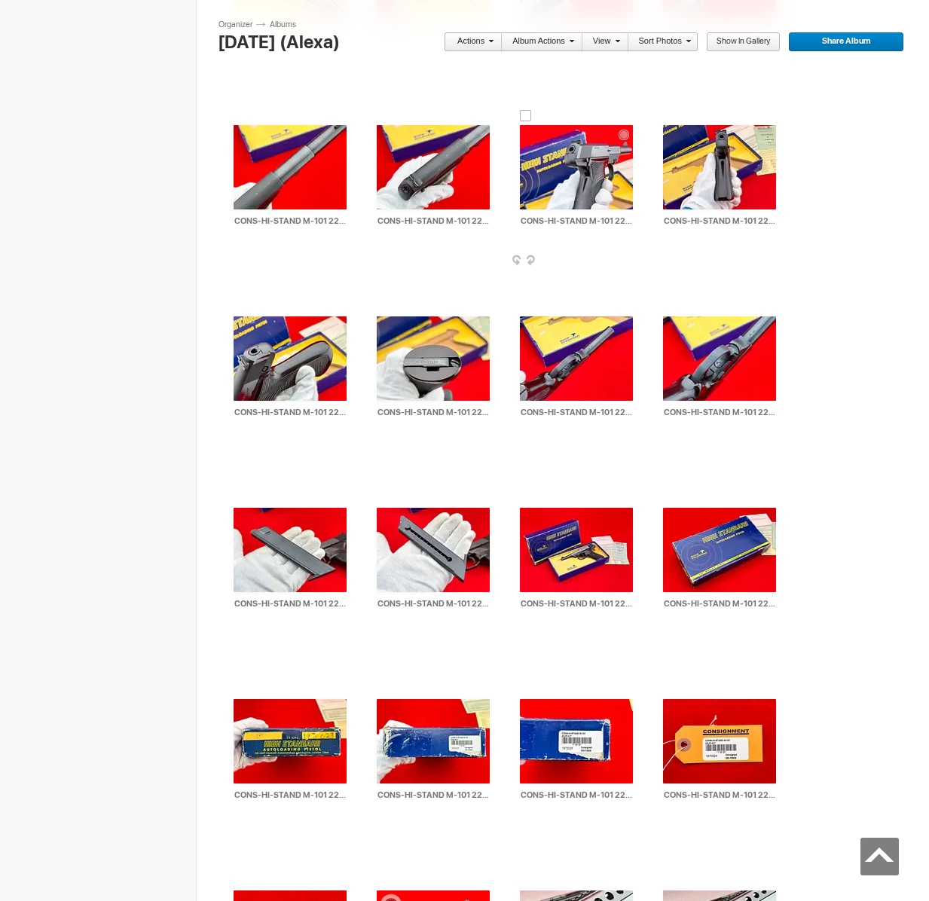
scroll to position [4301, 0]
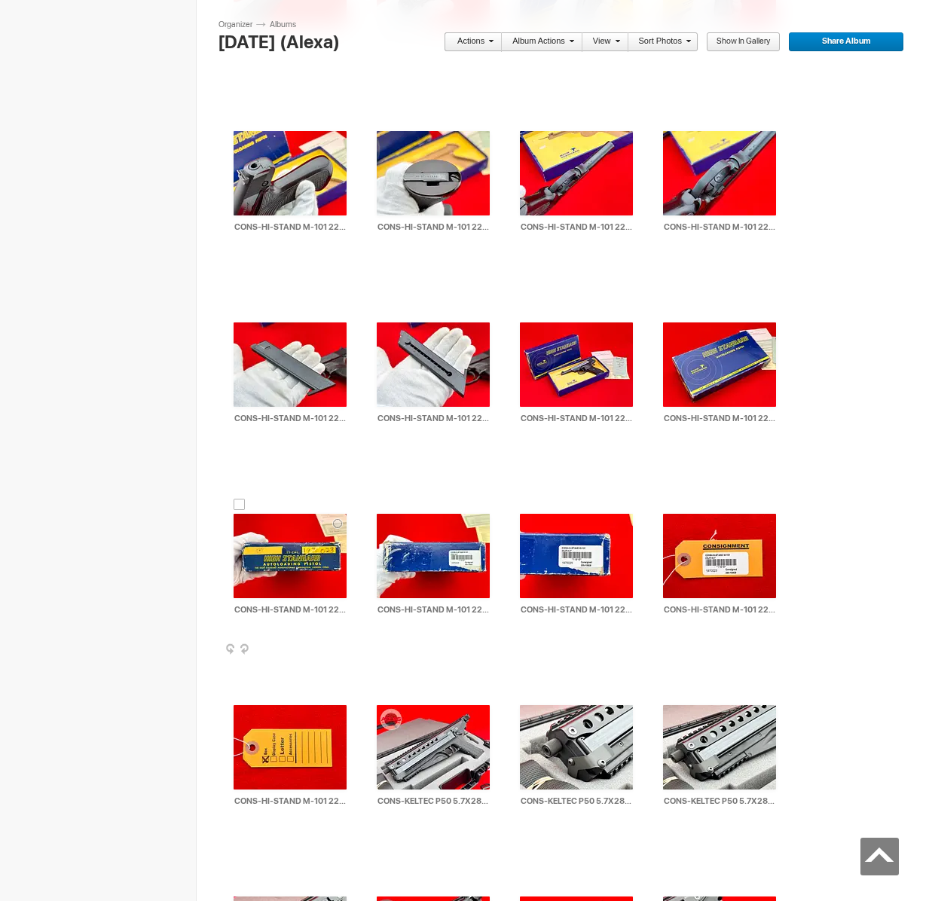
click at [242, 499] on div at bounding box center [240, 505] width 12 height 12
click at [466, 38] on link "Actions" at bounding box center [469, 42] width 50 height 20
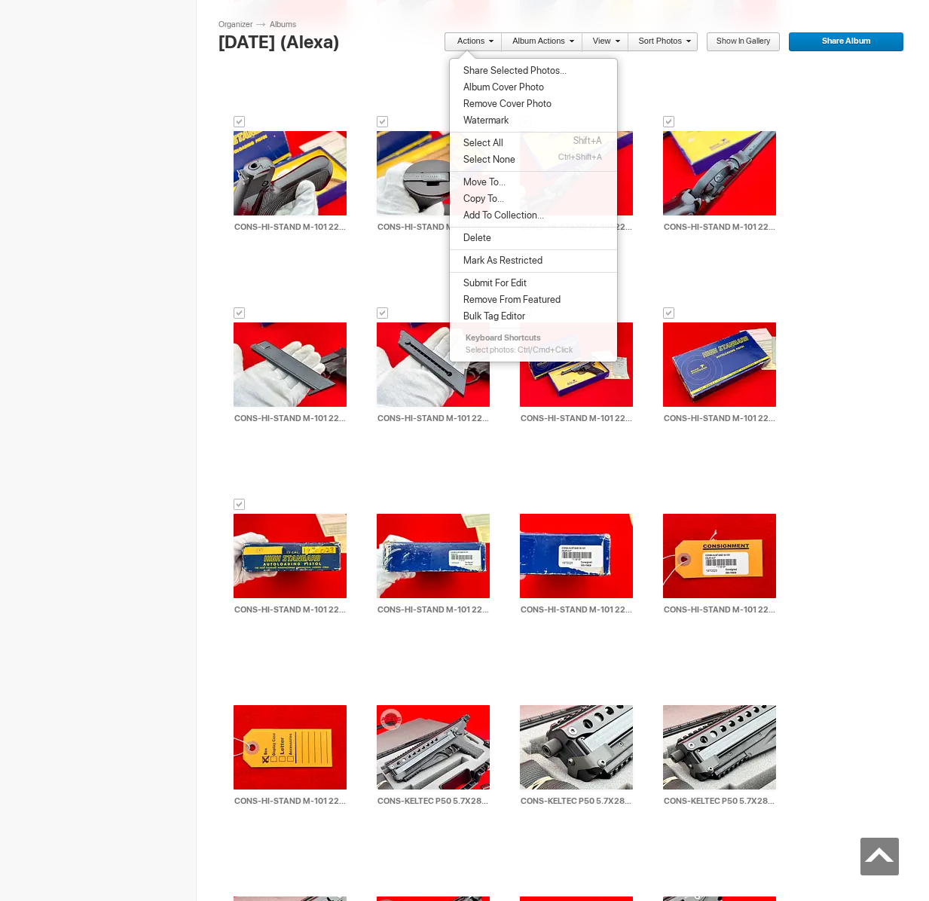
click at [487, 67] on span "Share Selected Photos..." at bounding box center [513, 71] width 108 height 12
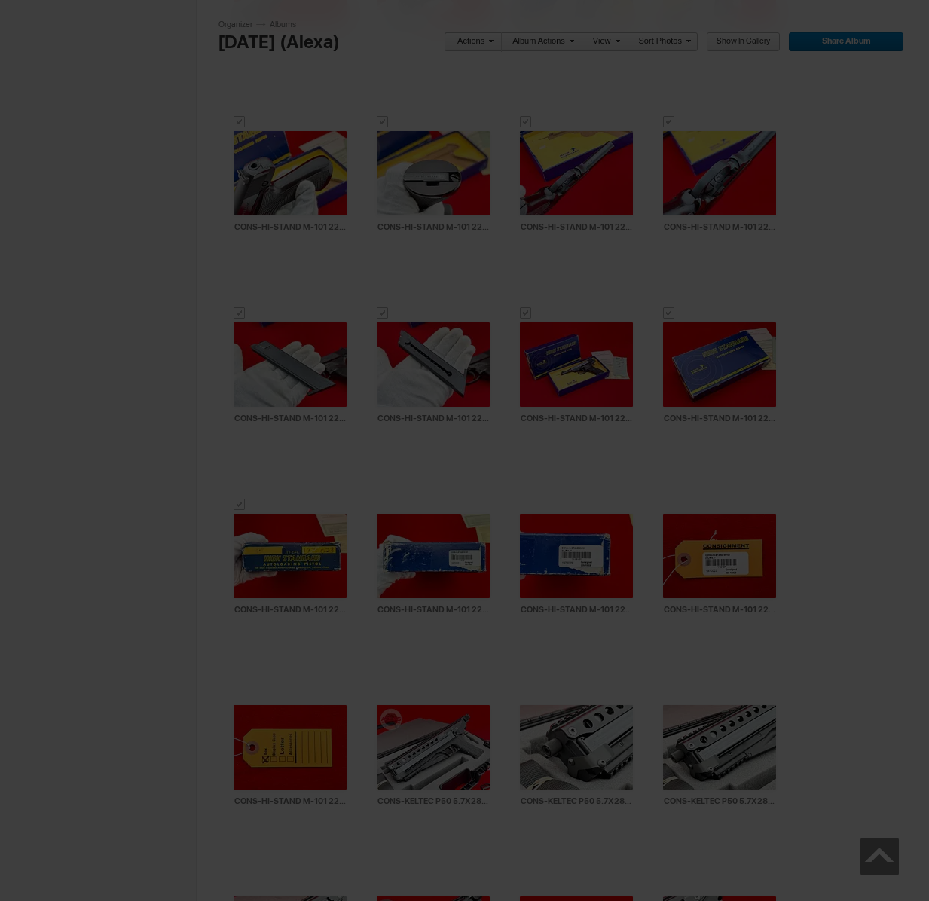
type textarea "<!-- [DOMAIN_NAME] image hosting. HTML Bulk Share code Starts Here --> <div sty…"
